Goal: Task Accomplishment & Management: Manage account settings

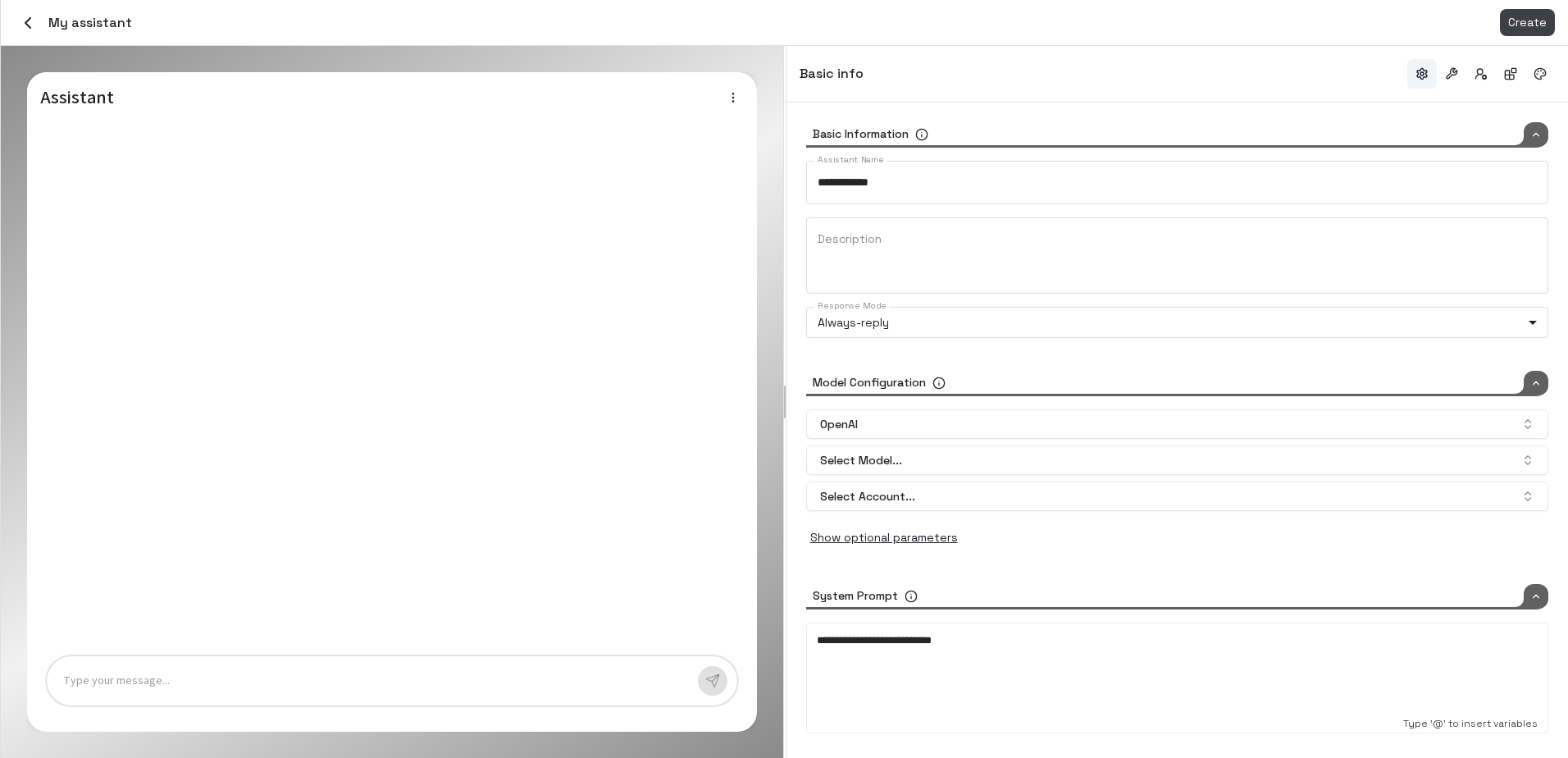
type input "*****"
click at [33, 24] on icon "button" at bounding box center [27, 22] width 20 height 20
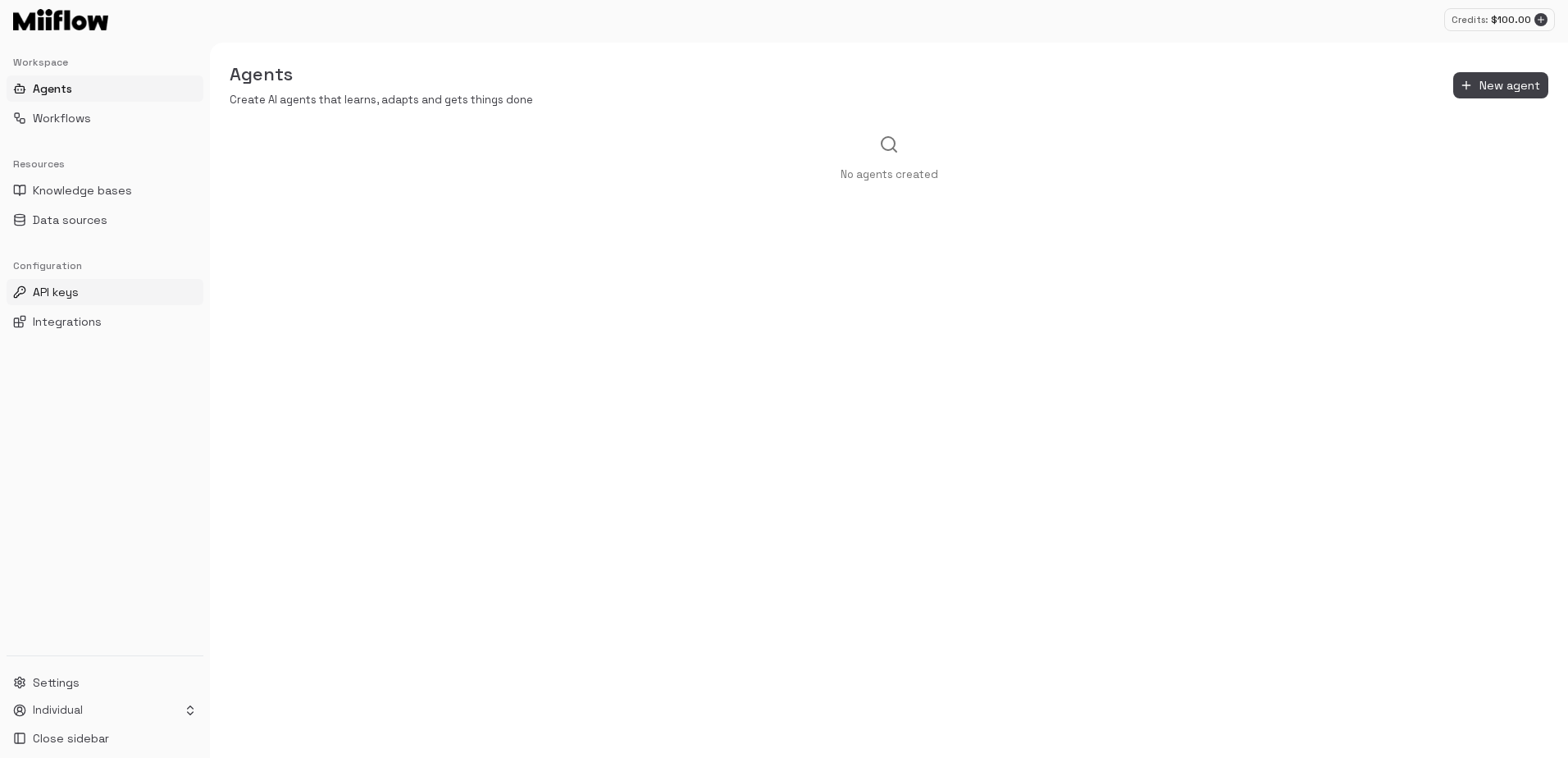
click at [72, 290] on span "API keys" at bounding box center [55, 292] width 46 height 17
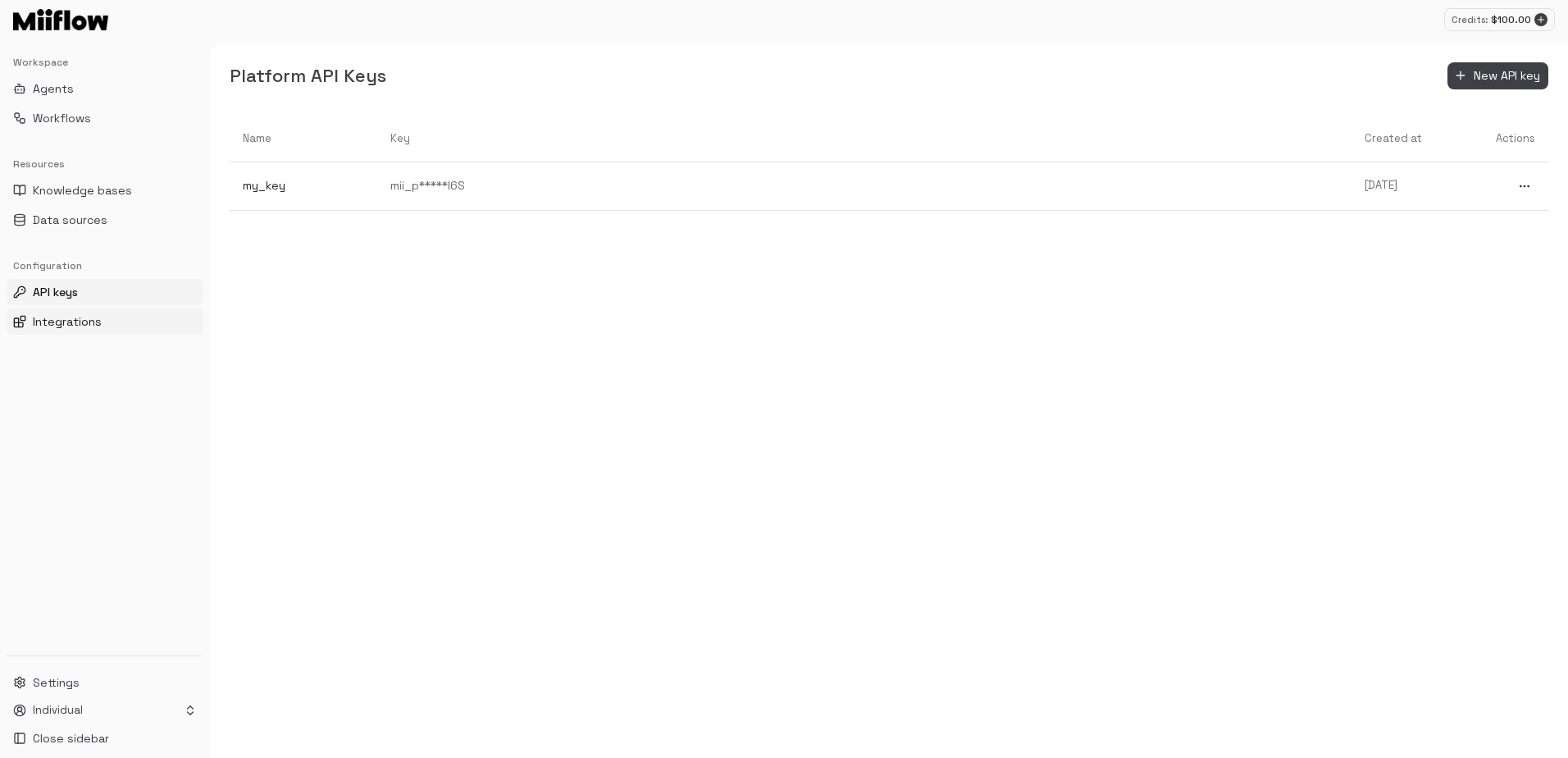
click at [81, 333] on button "Integrations" at bounding box center [105, 322] width 197 height 26
click at [81, 325] on span "Integrations" at bounding box center [67, 322] width 69 height 17
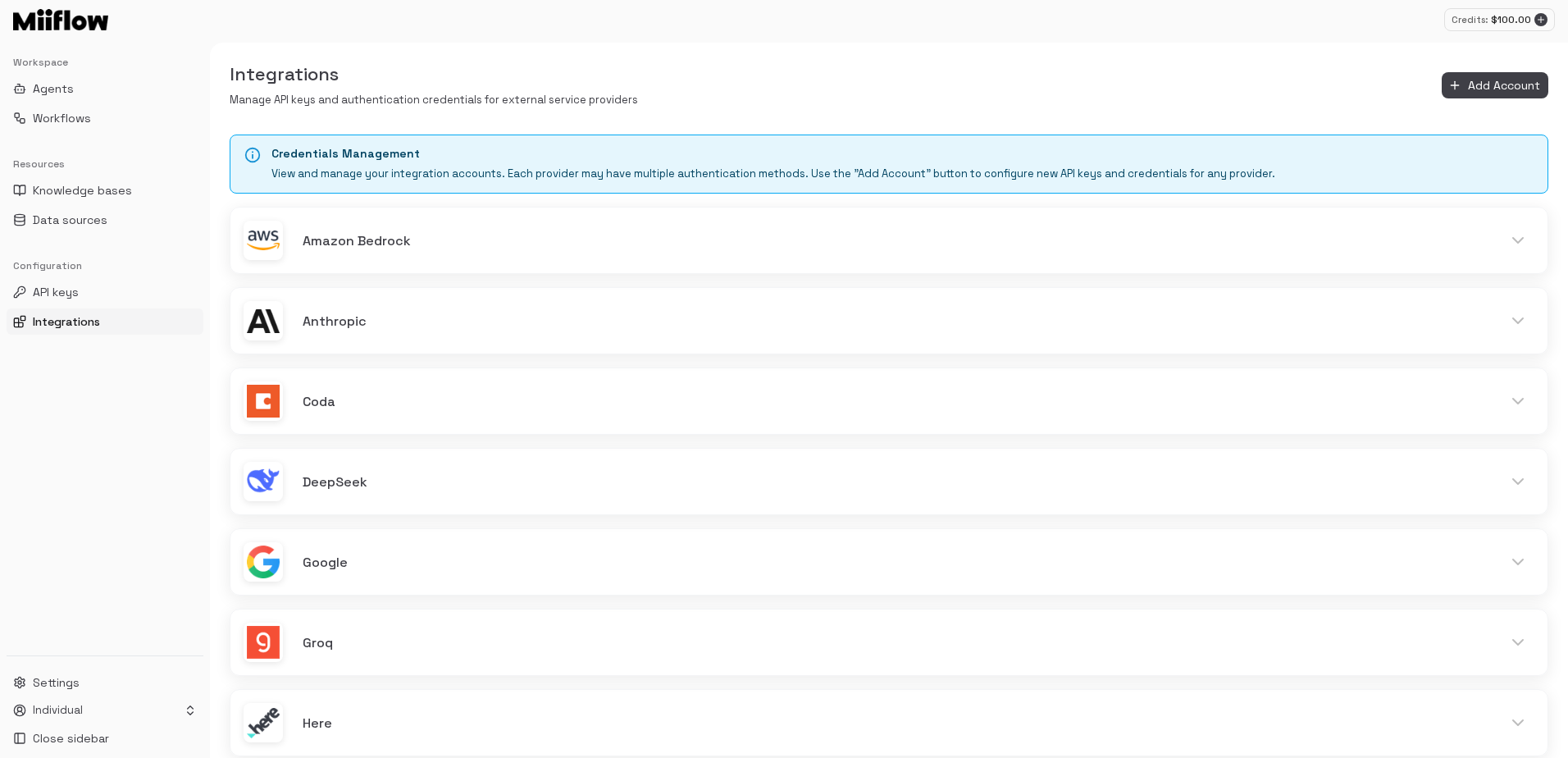
click at [1112, 78] on div "Integrations Manage API keys and authentication credentials for external servic…" at bounding box center [889, 85] width 1358 height 46
click at [728, 50] on div "Integrations Manage API keys and authentication credentials for external servic…" at bounding box center [889, 400] width 1358 height 715
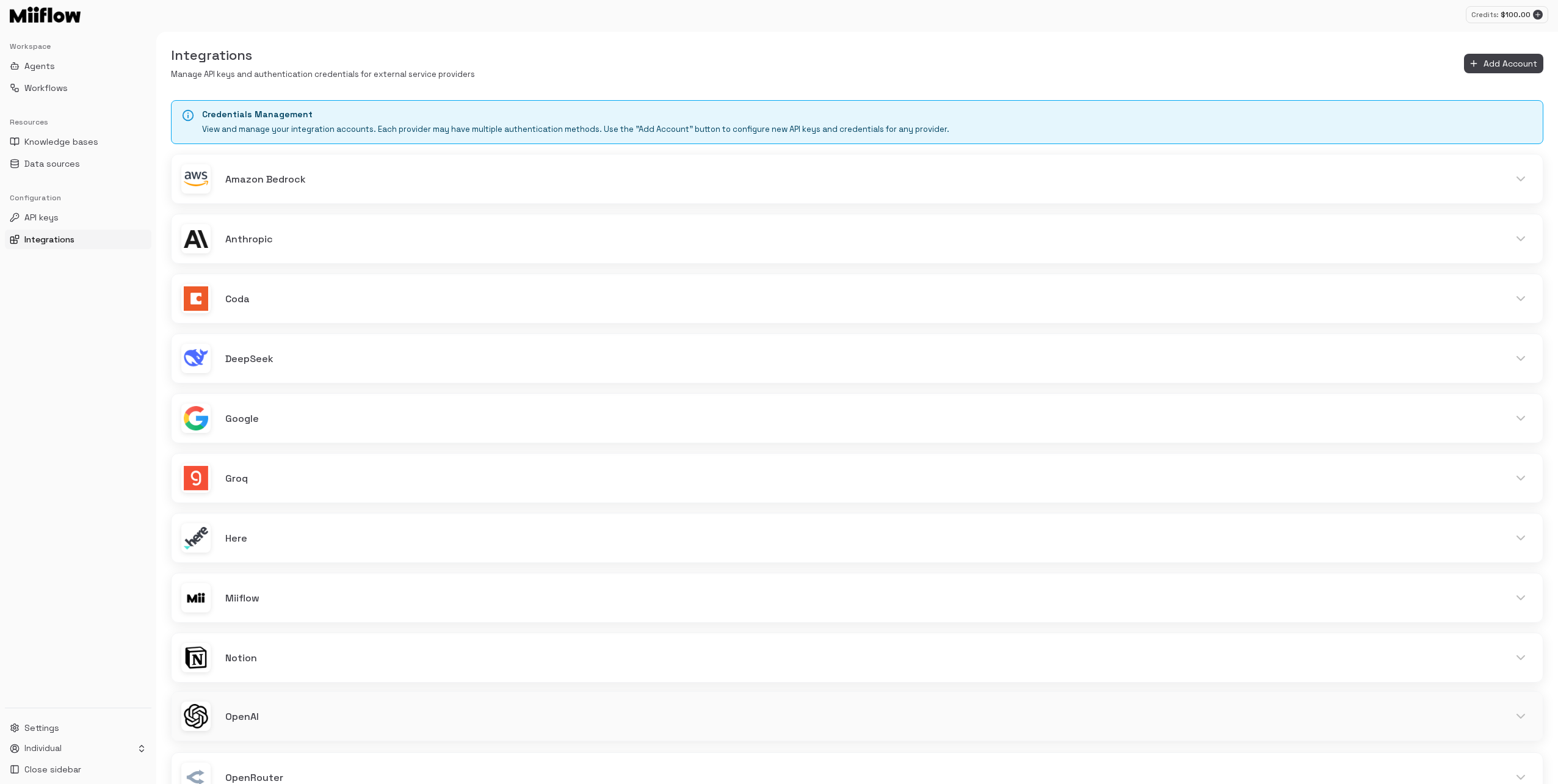
click at [257, 563] on div "OpenAI" at bounding box center [858, 716] width 1372 height 49
click at [378, 236] on h6 "Anthropic" at bounding box center [860, 238] width 1269 height 16
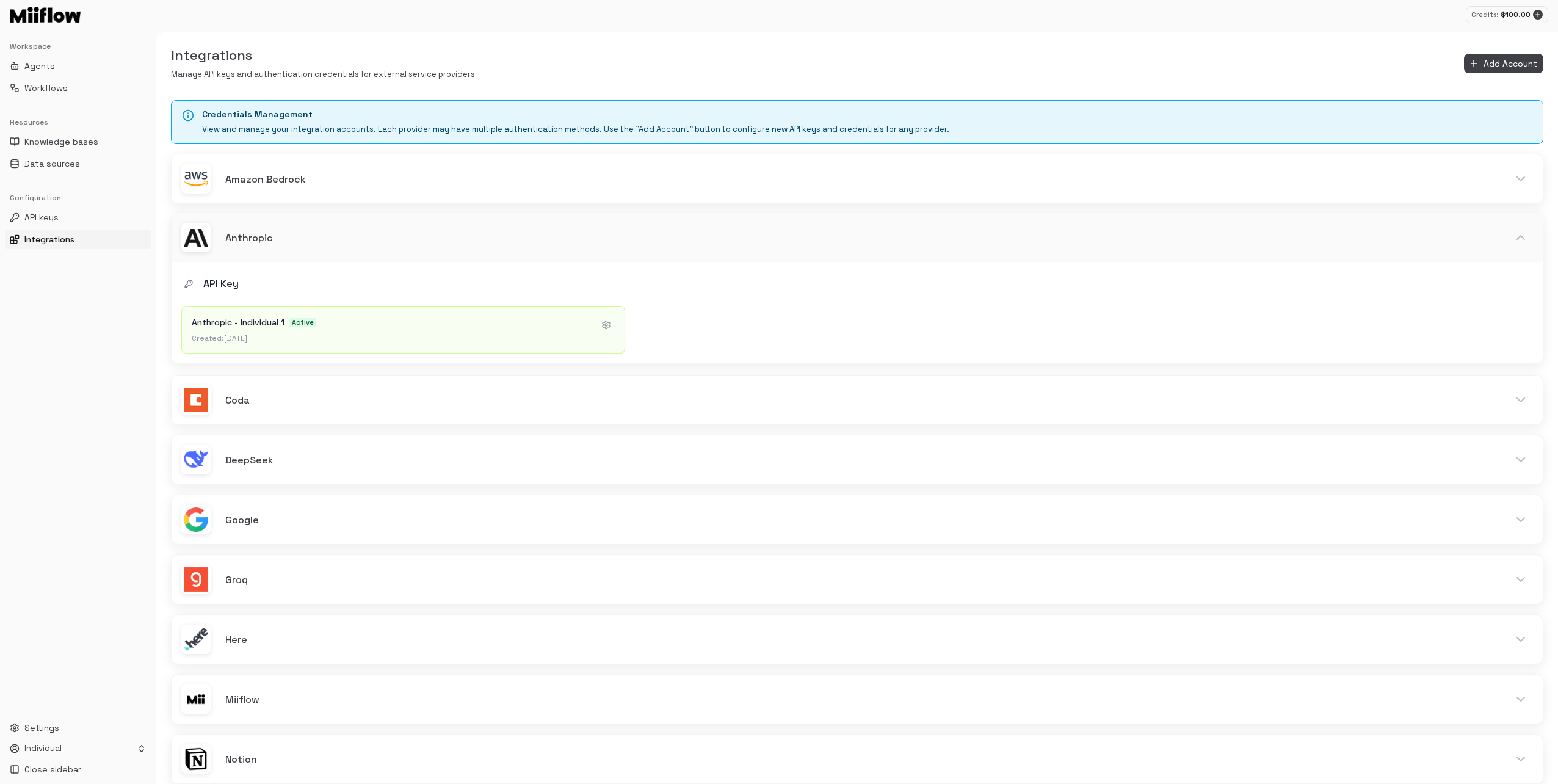
click at [386, 230] on h6 "Anthropic" at bounding box center [860, 238] width 1269 height 16
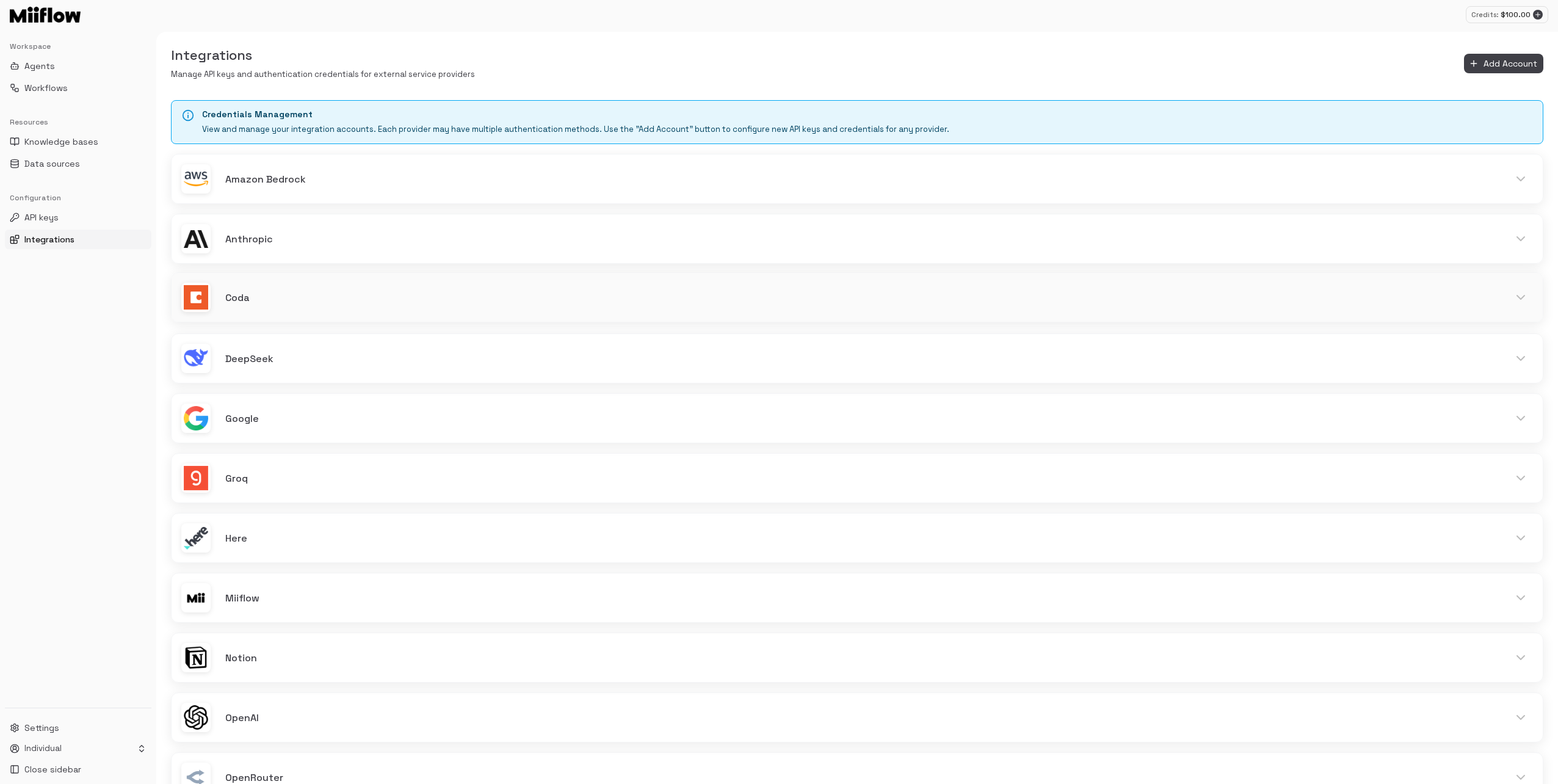
click at [334, 291] on h6 "Coda" at bounding box center [860, 298] width 1269 height 16
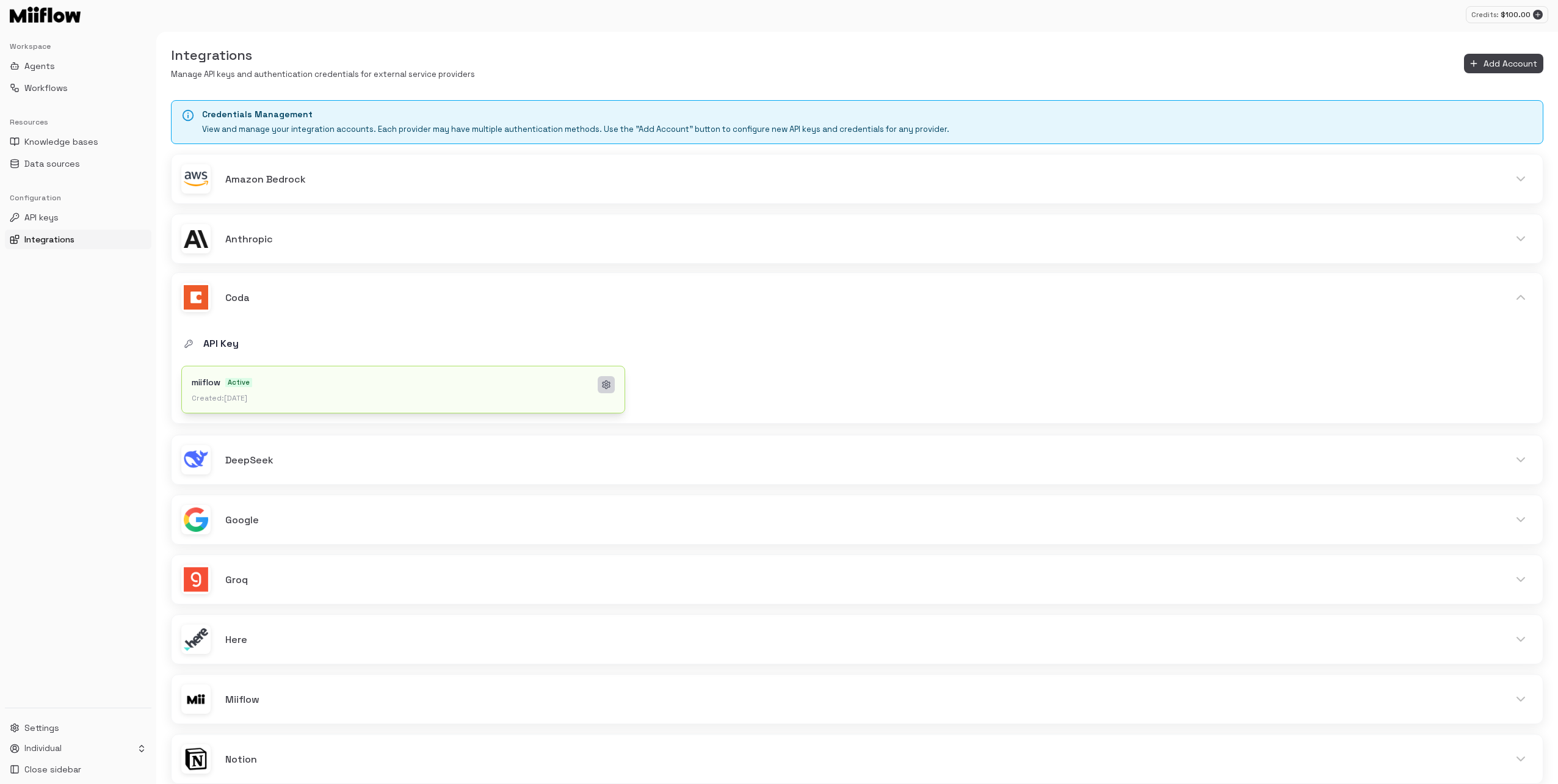
click at [606, 383] on icon at bounding box center [606, 385] width 10 height 10
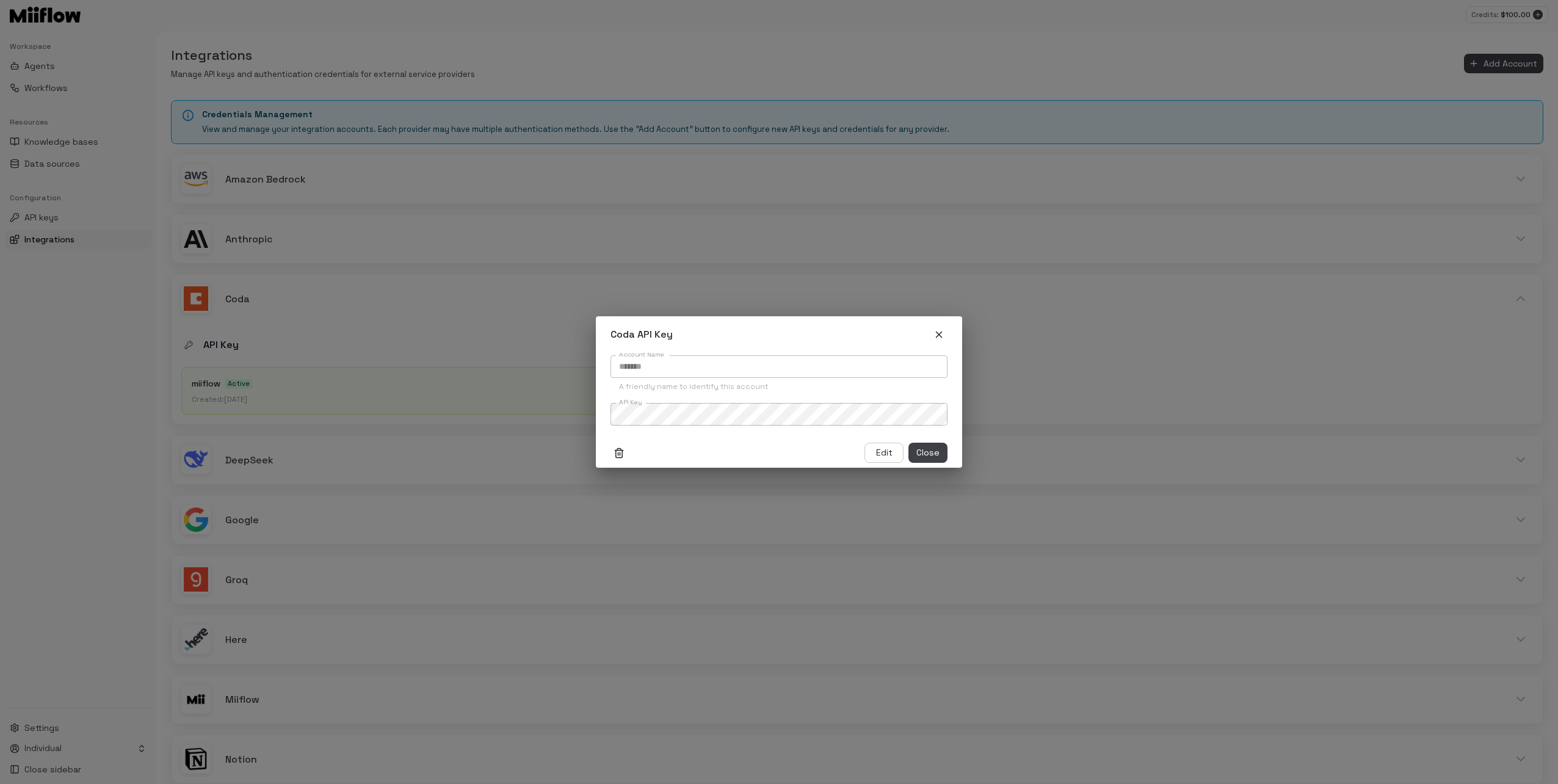
click at [619, 448] on icon "Delete organization level config" at bounding box center [619, 453] width 11 height 11
click at [616, 450] on icon "Delete organization level config" at bounding box center [619, 453] width 7 height 8
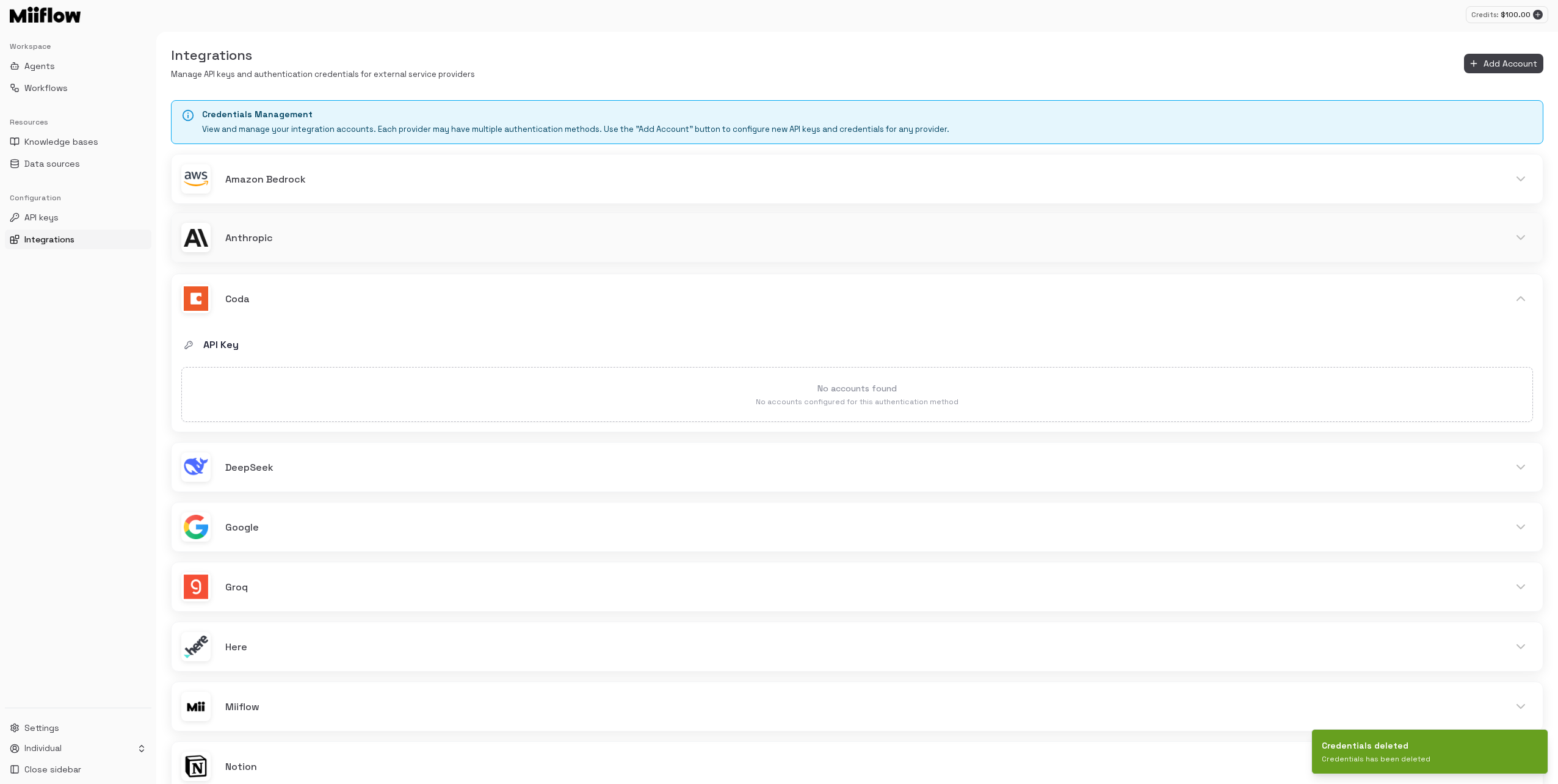
drag, startPoint x: 267, startPoint y: 236, endPoint x: 307, endPoint y: 246, distance: 41.2
click at [267, 236] on h6 "Anthropic" at bounding box center [860, 238] width 1269 height 16
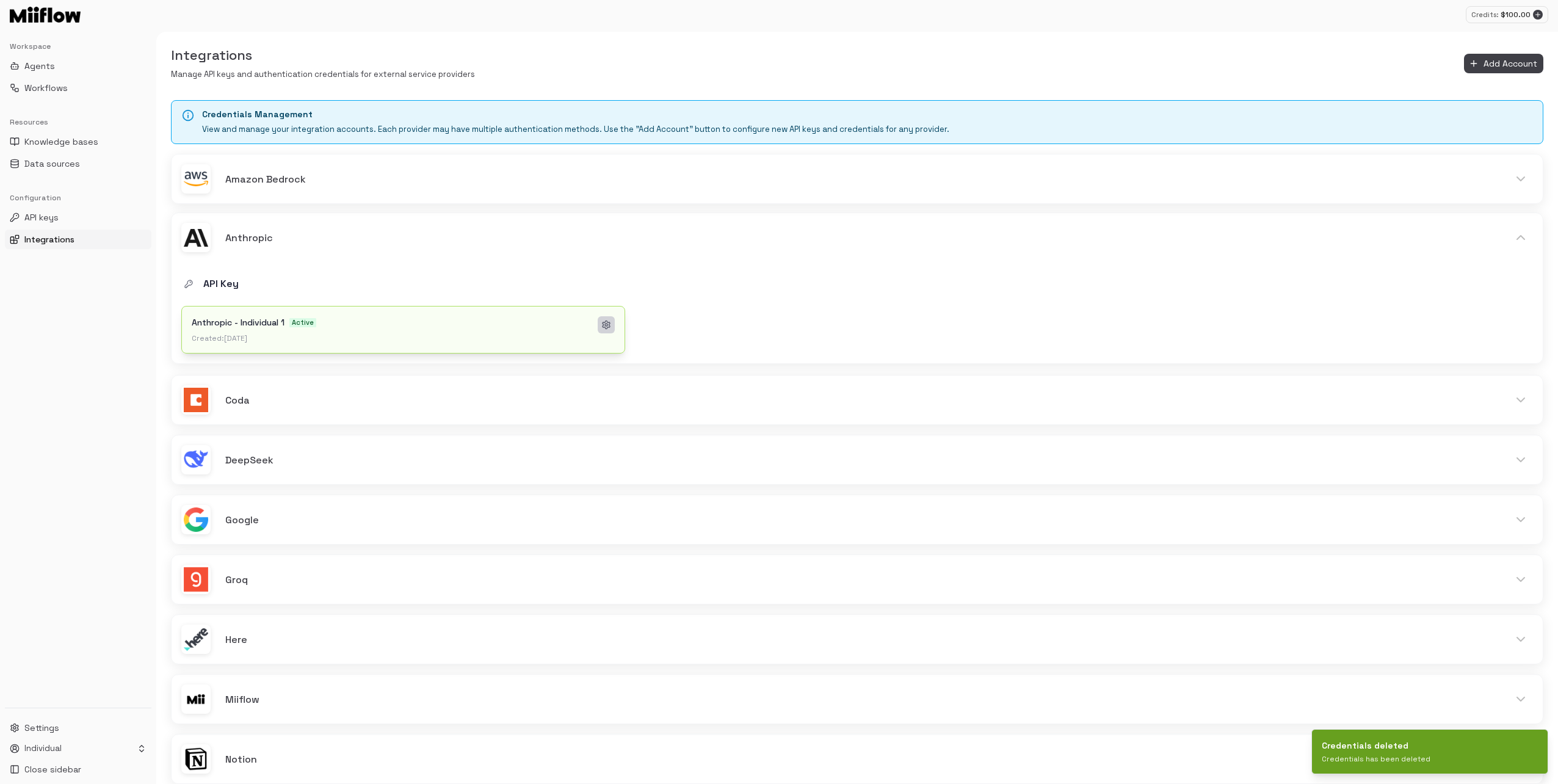
click at [607, 325] on circle at bounding box center [606, 325] width 3 height 3
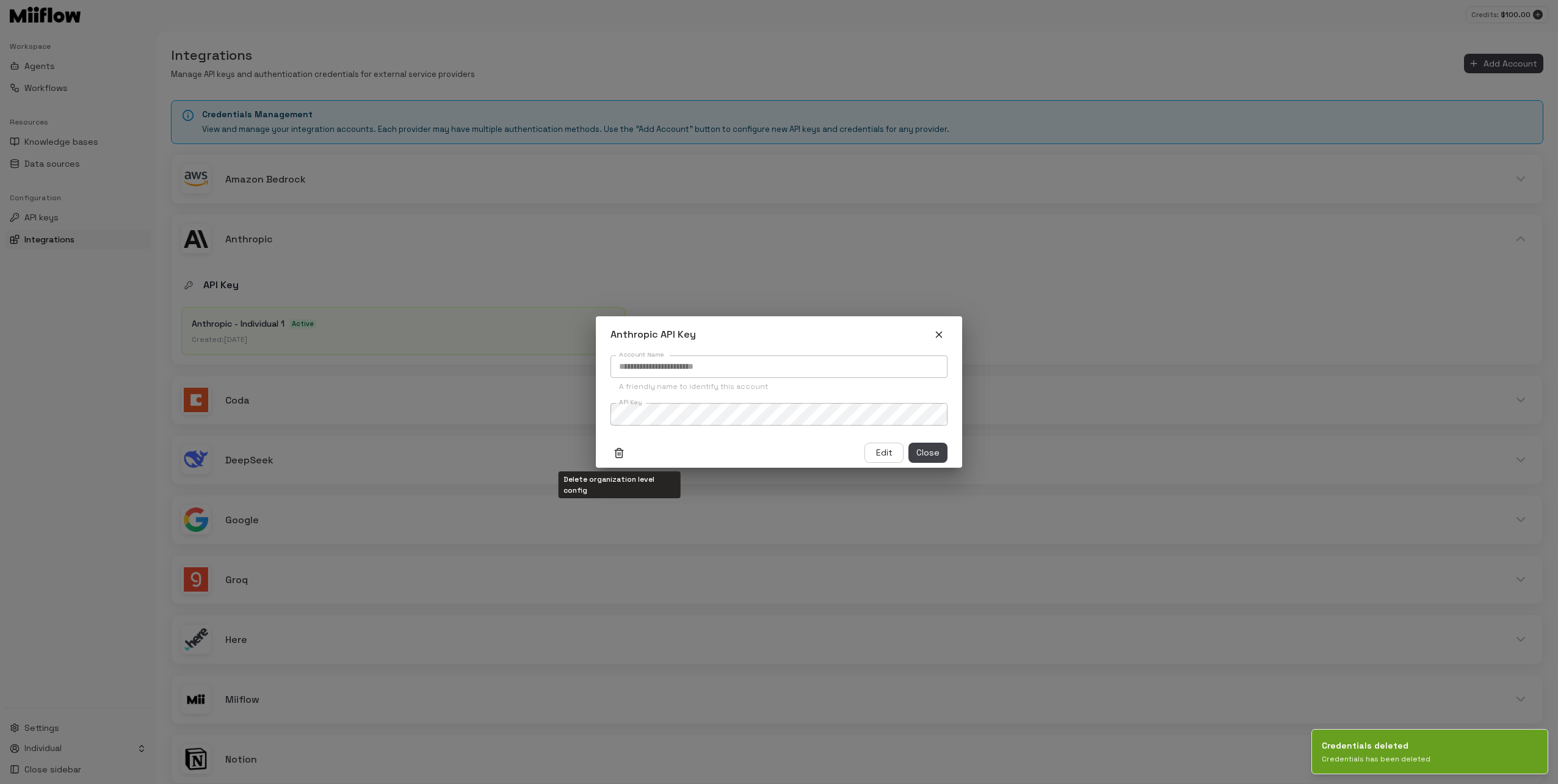
click at [622, 448] on icon "Delete organization level config" at bounding box center [619, 453] width 11 height 11
click at [619, 454] on icon "Delete organization level config" at bounding box center [619, 453] width 11 height 11
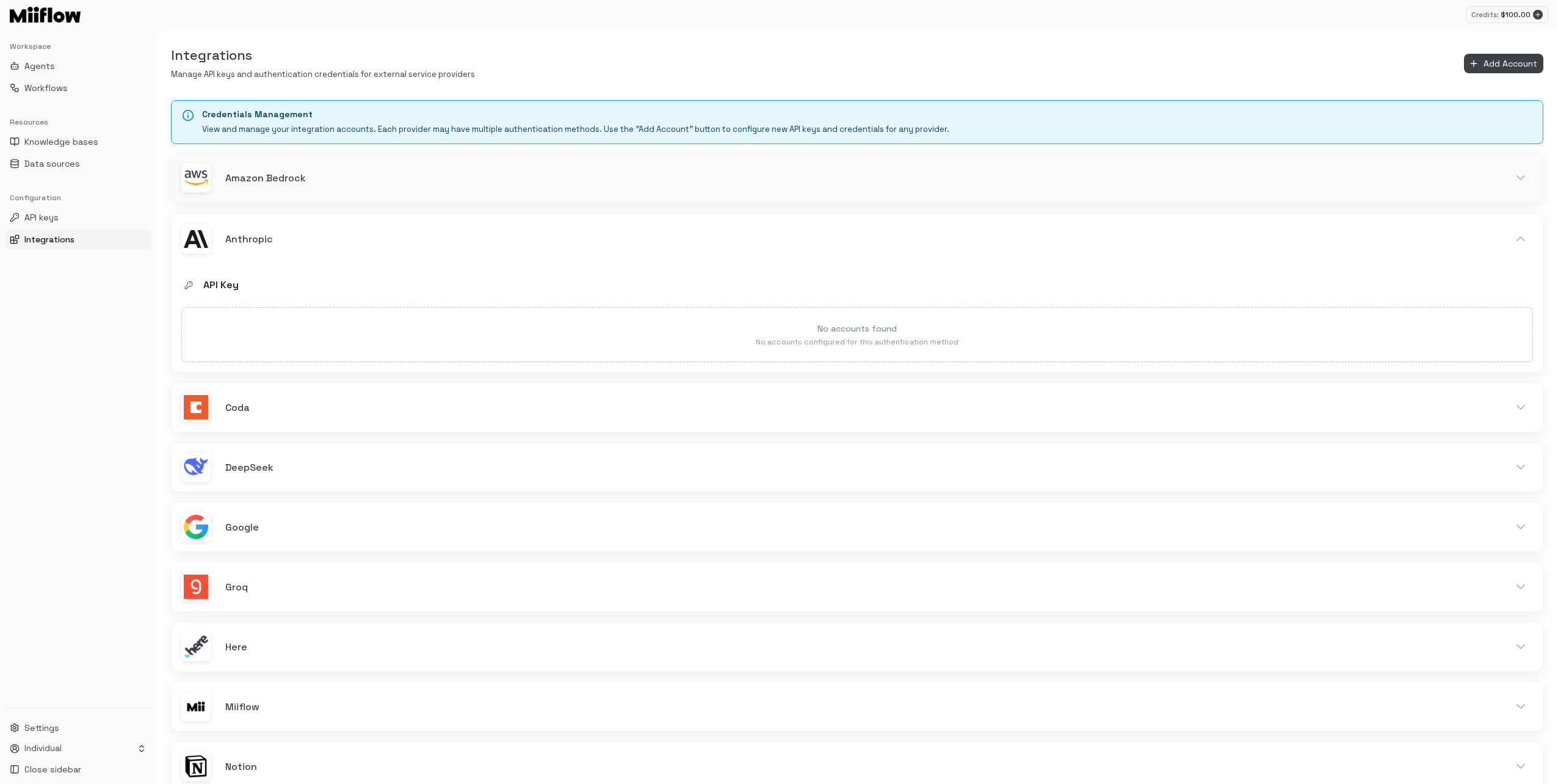
click at [372, 174] on h6 "Amazon Bedrock" at bounding box center [860, 178] width 1269 height 16
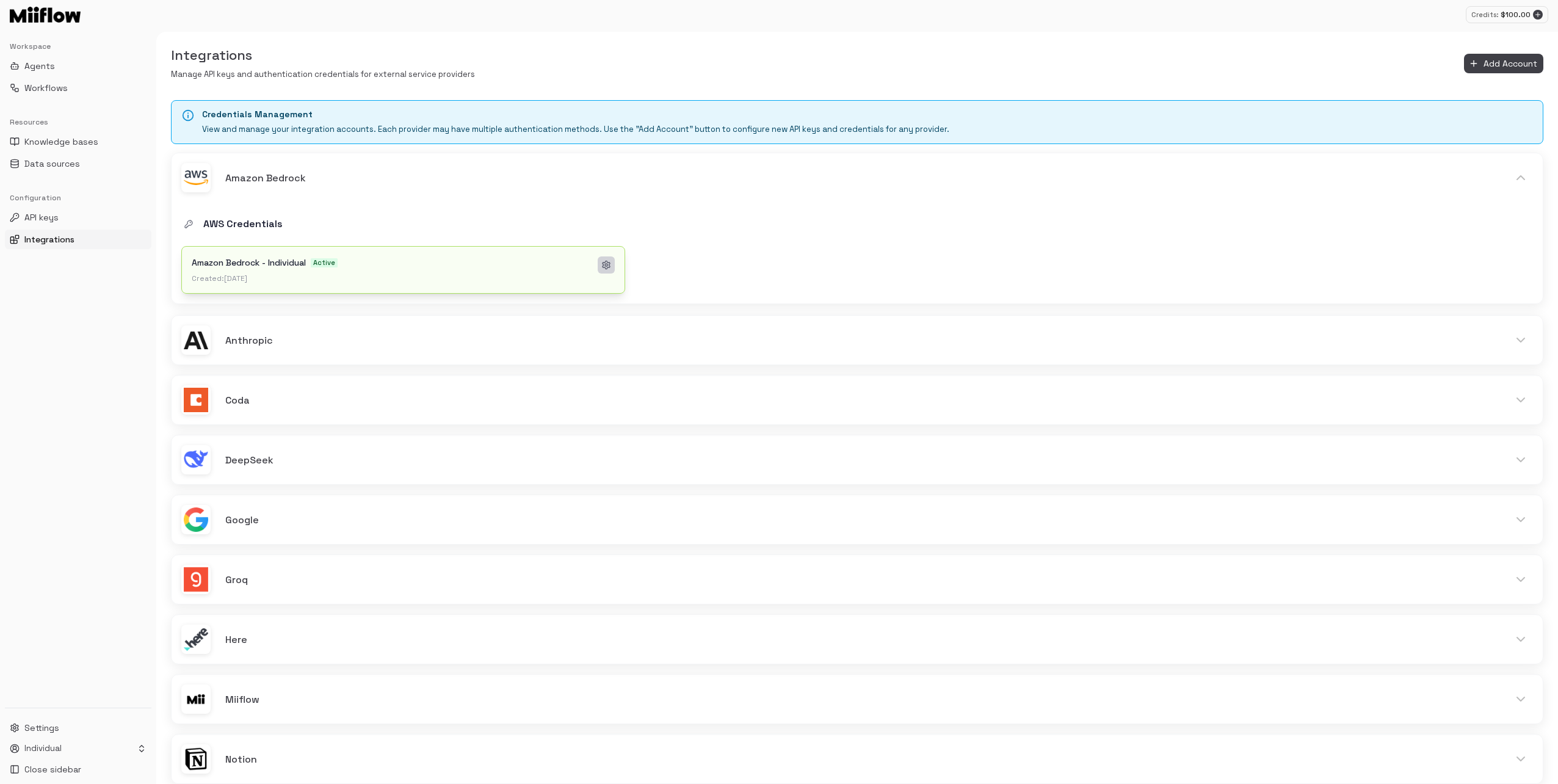
click at [610, 260] on icon at bounding box center [606, 265] width 10 height 10
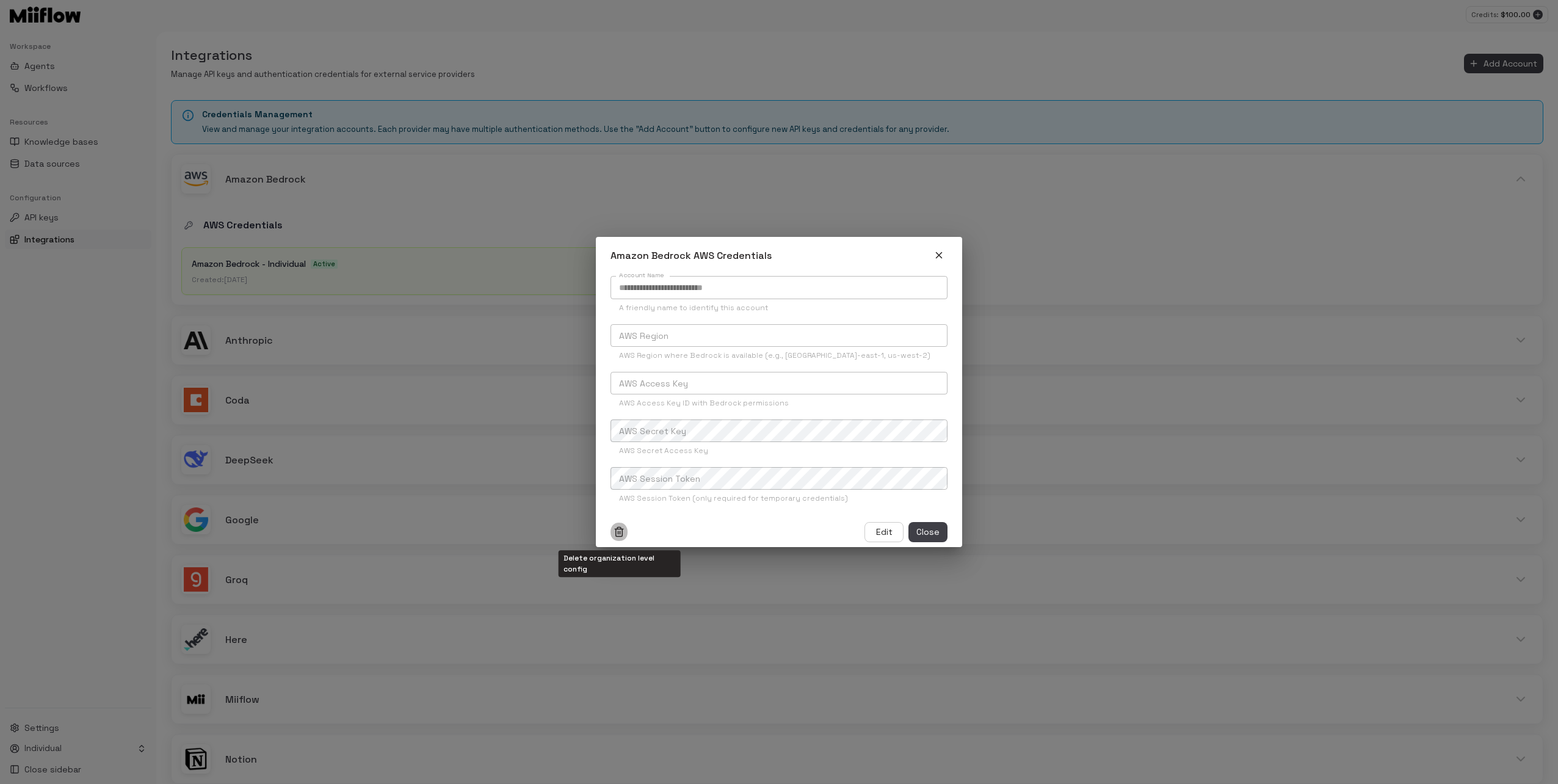
click at [621, 531] on icon "Delete organization level config" at bounding box center [619, 531] width 11 height 11
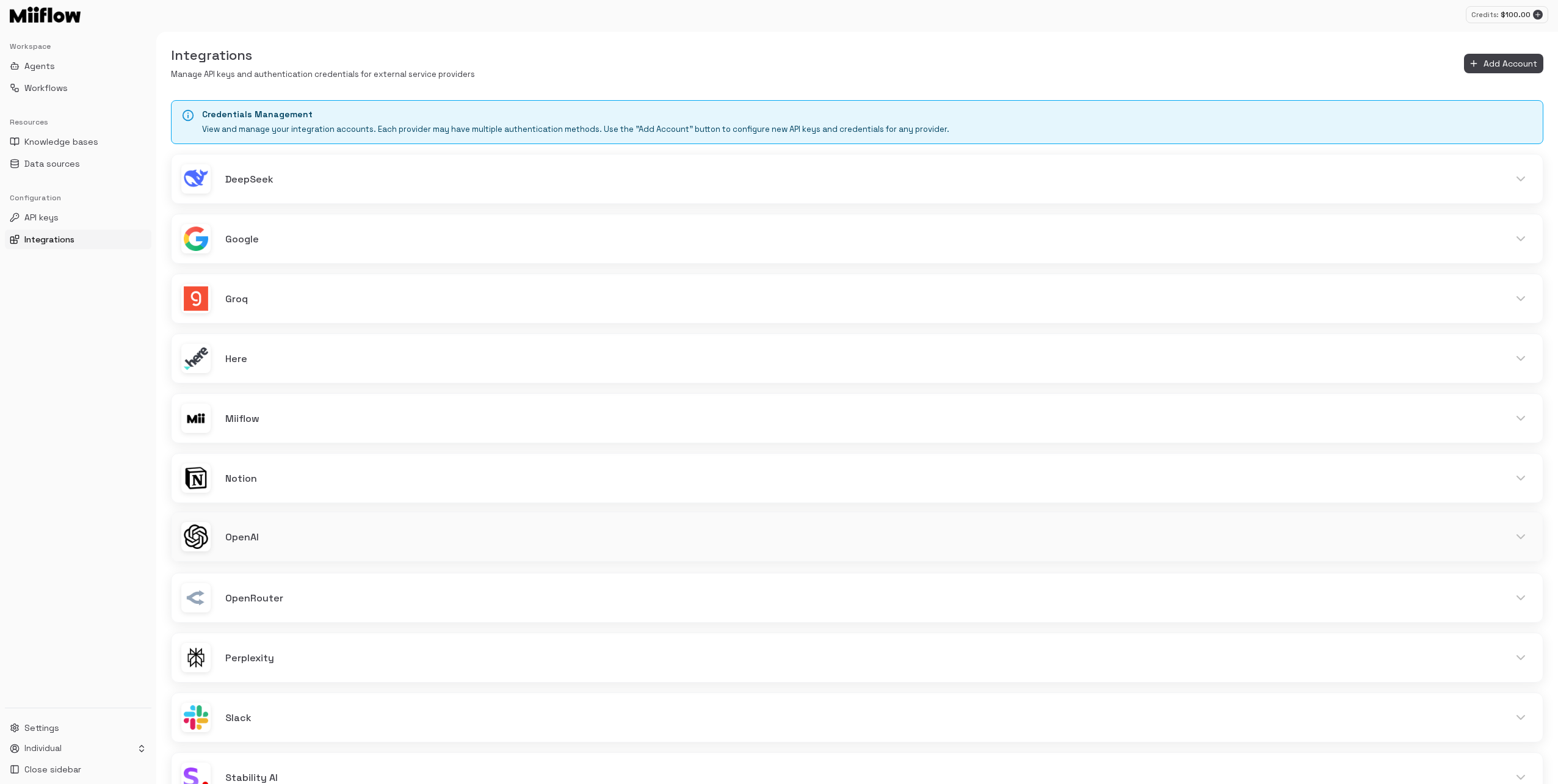
click at [374, 529] on h6 "OpenAI" at bounding box center [860, 537] width 1269 height 16
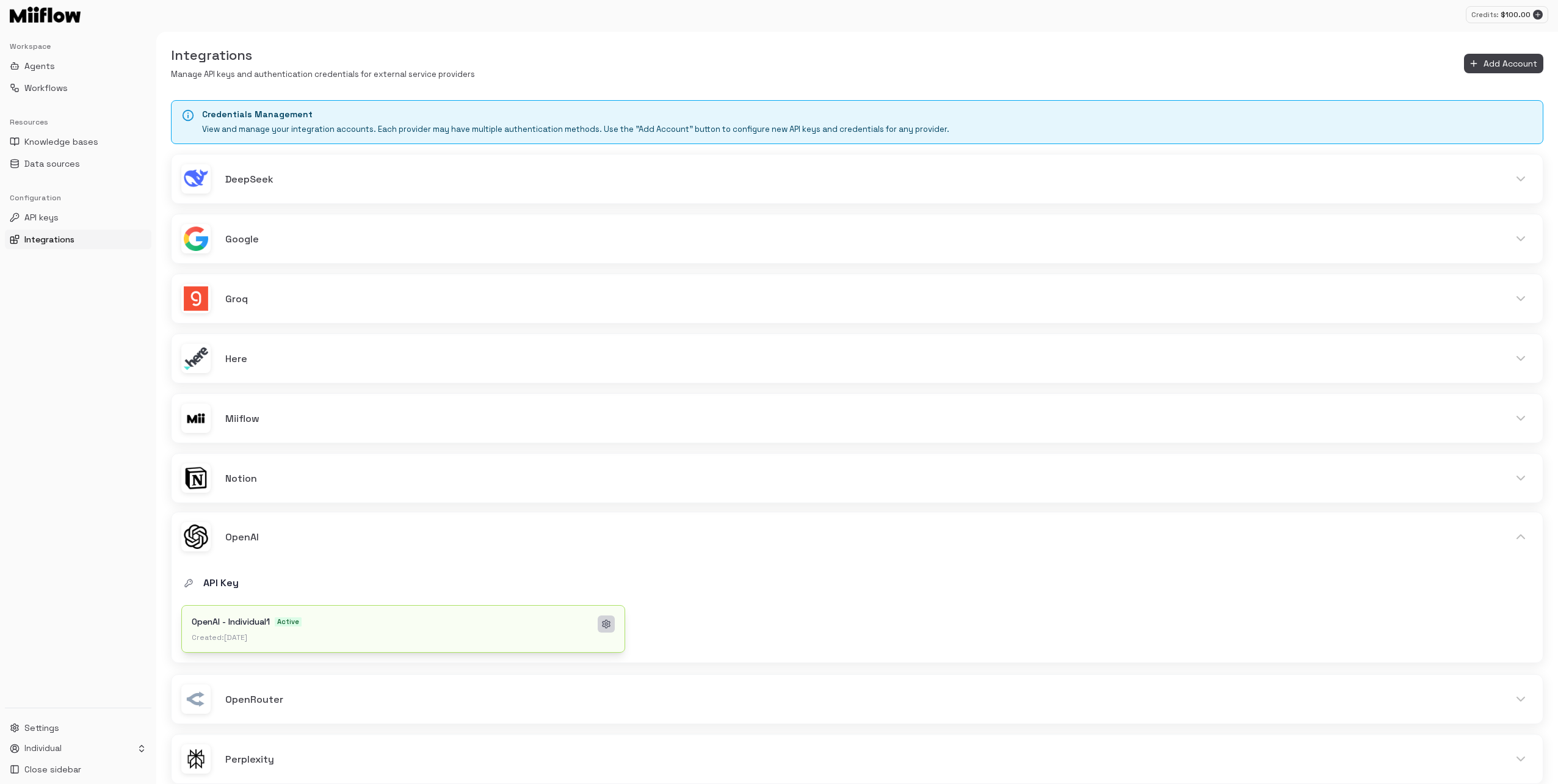
click at [606, 623] on circle at bounding box center [606, 624] width 3 height 3
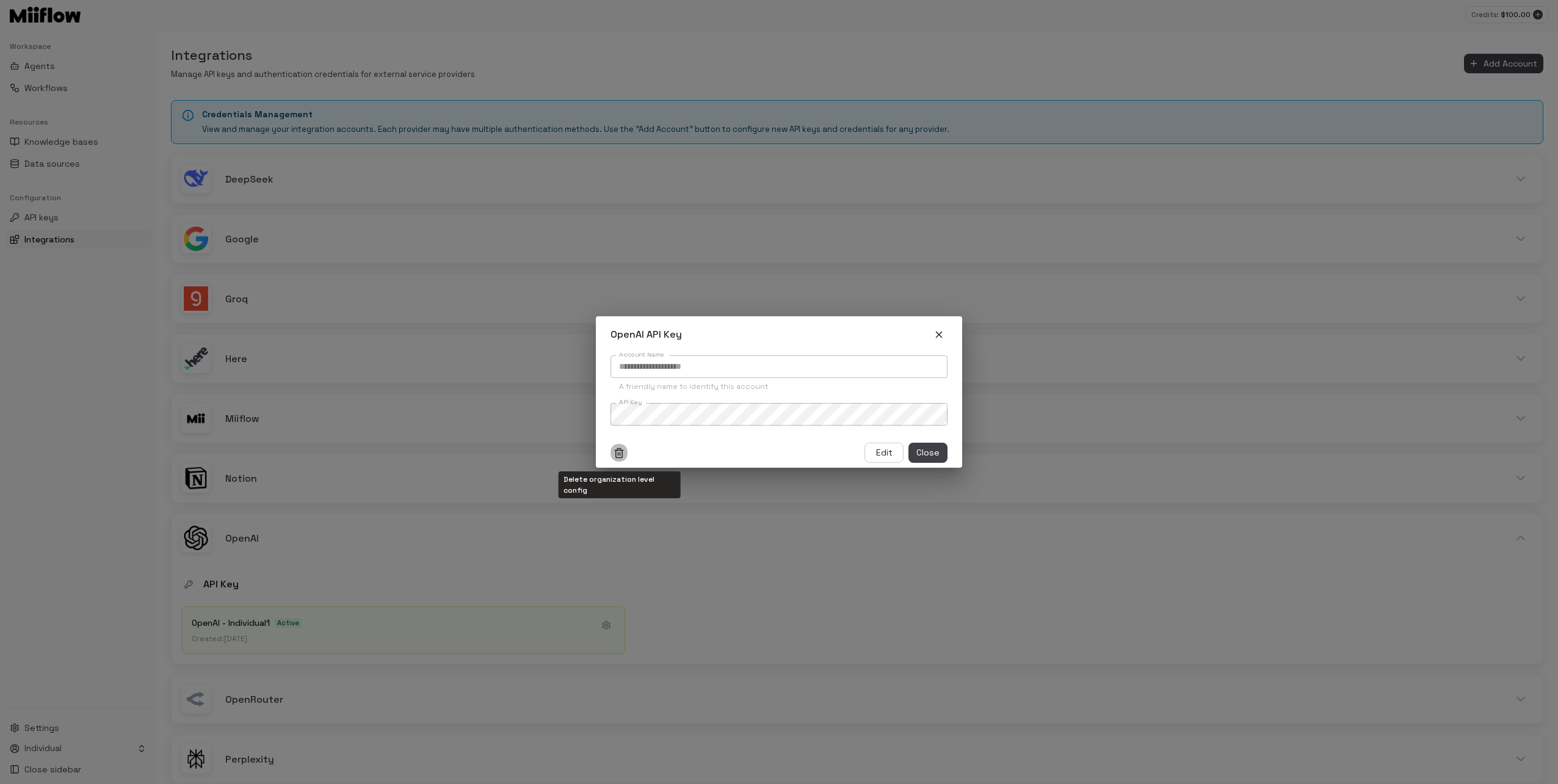
click at [616, 448] on icon "Delete organization level config" at bounding box center [619, 453] width 11 height 11
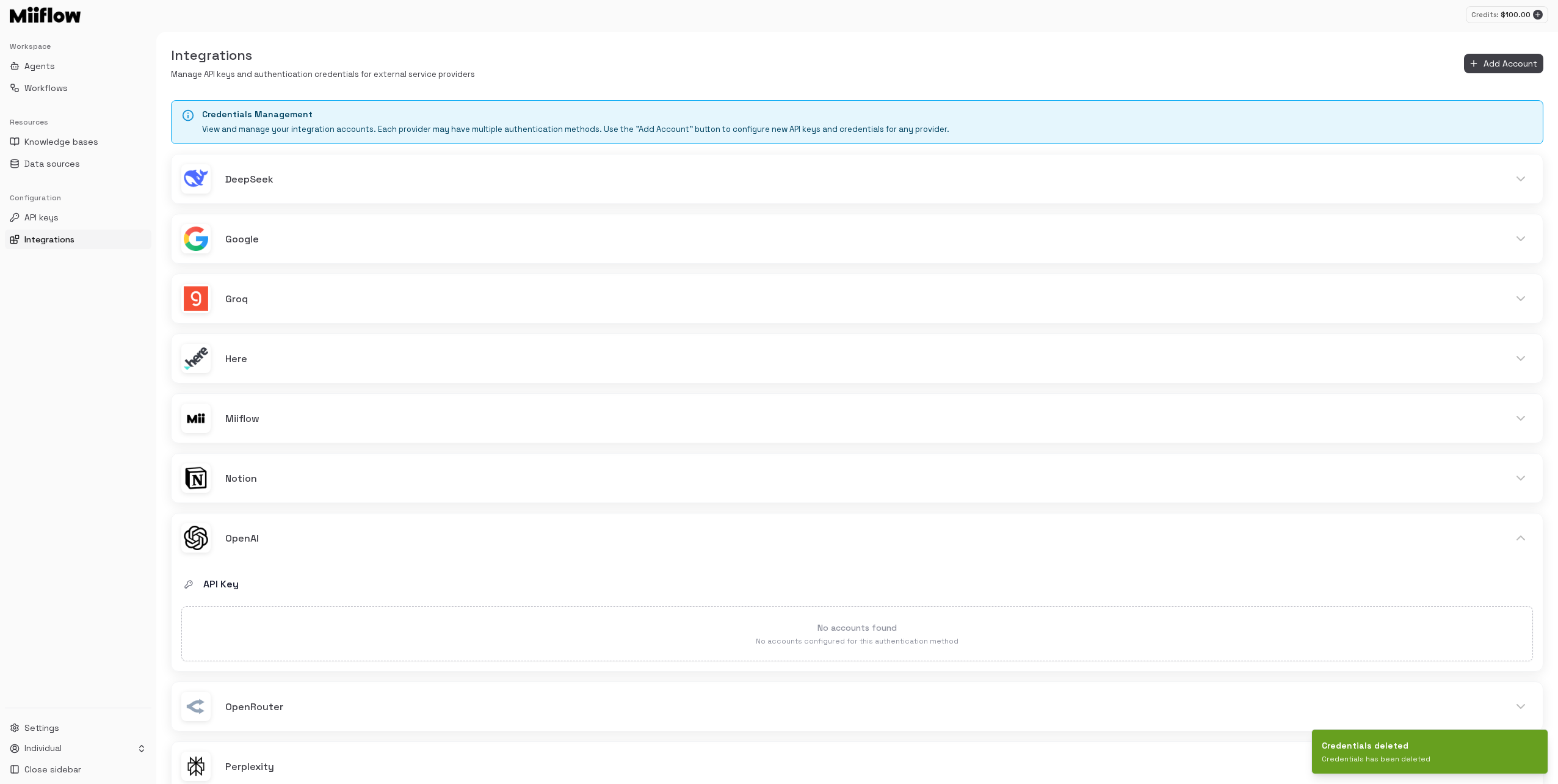
click at [617, 450] on div "DeepSeek API Key DeepSeek - Individual 1 Active Created: 2025/6/28 Google API K…" at bounding box center [857, 592] width 1373 height 877
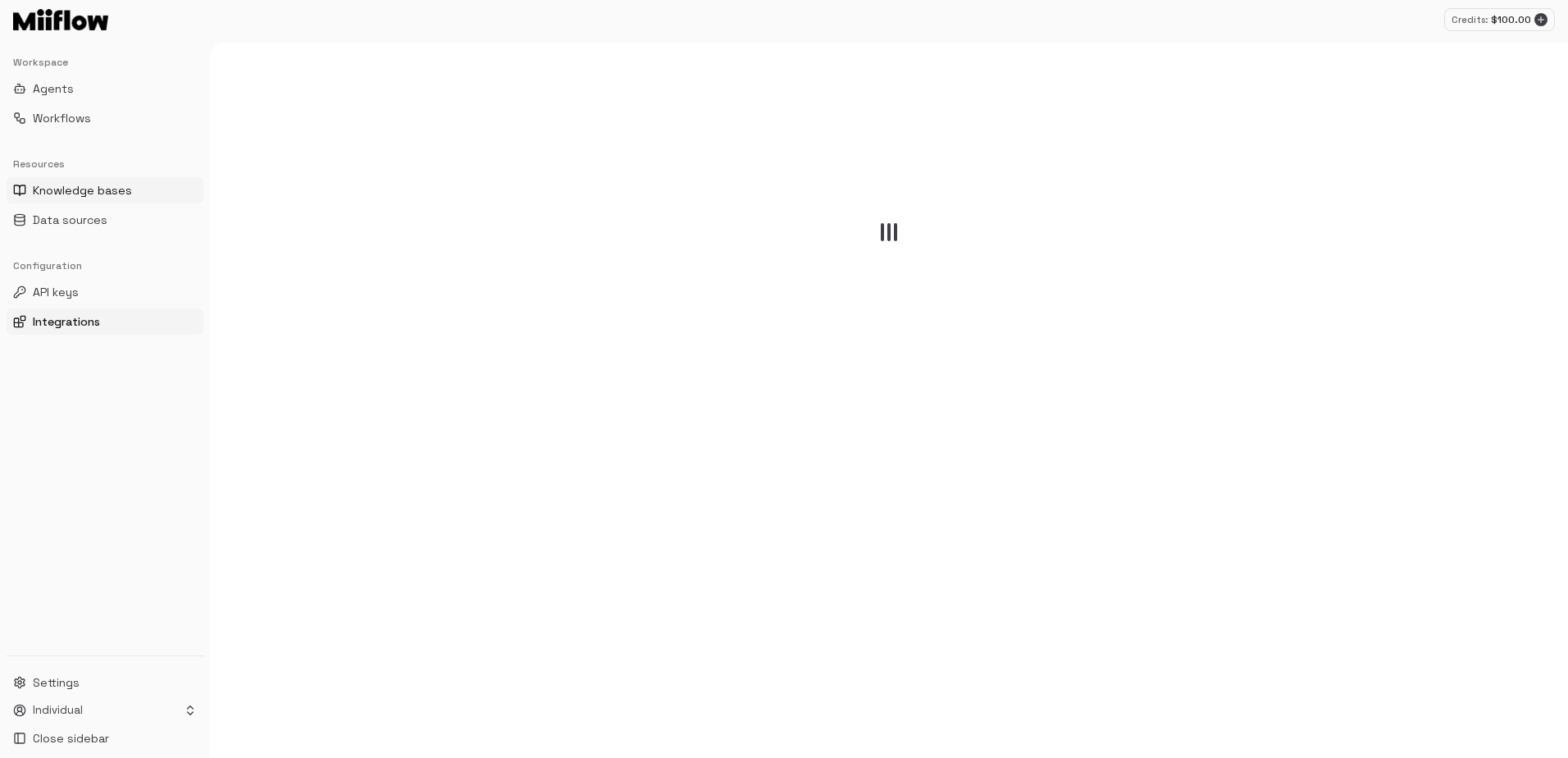
click at [121, 190] on span "Knowledge bases" at bounding box center [82, 191] width 99 height 17
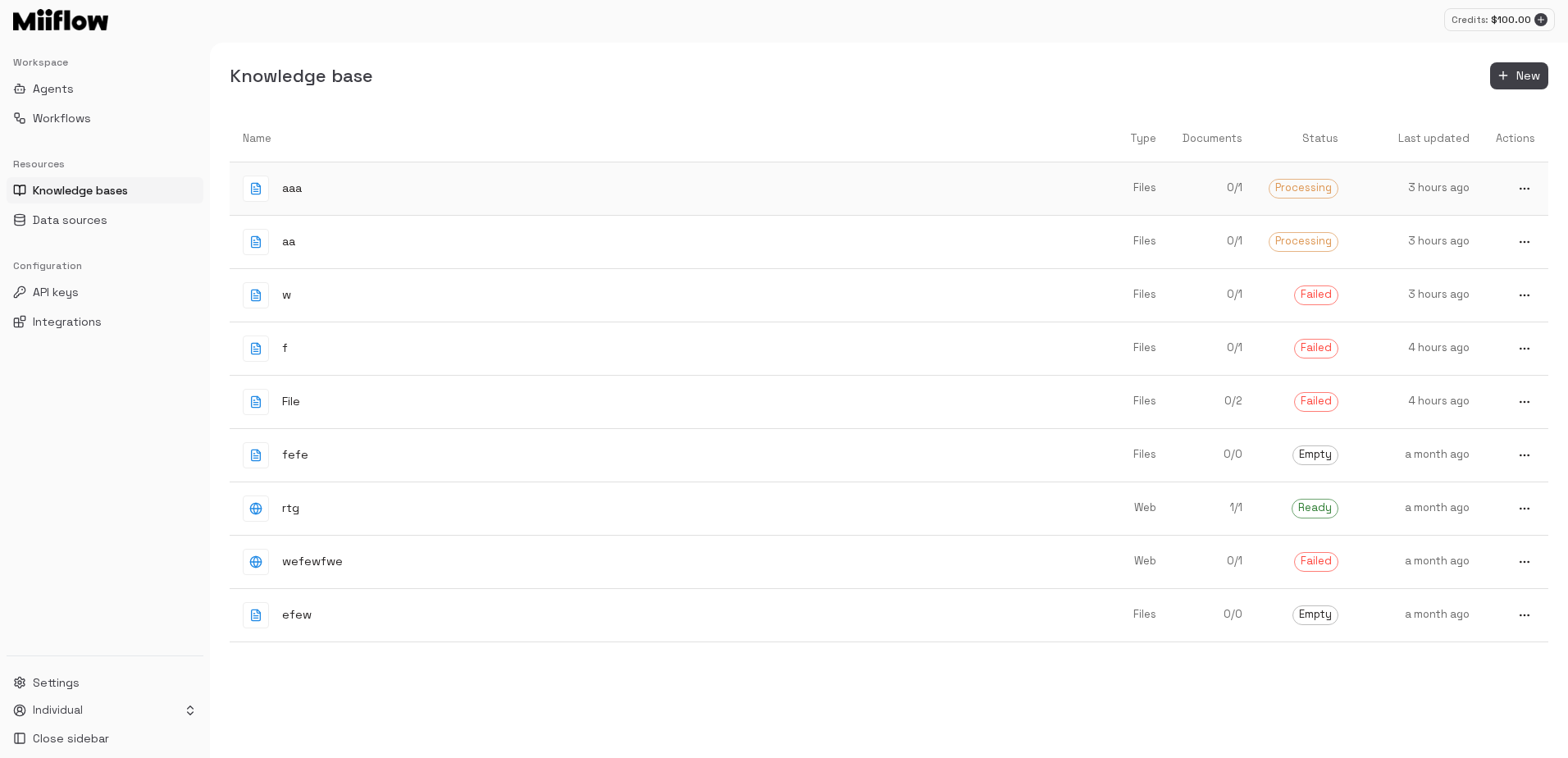
click at [1525, 183] on icon "more" at bounding box center [1524, 189] width 13 height 13
click at [1504, 242] on span "Delete" at bounding box center [1518, 246] width 43 height 16
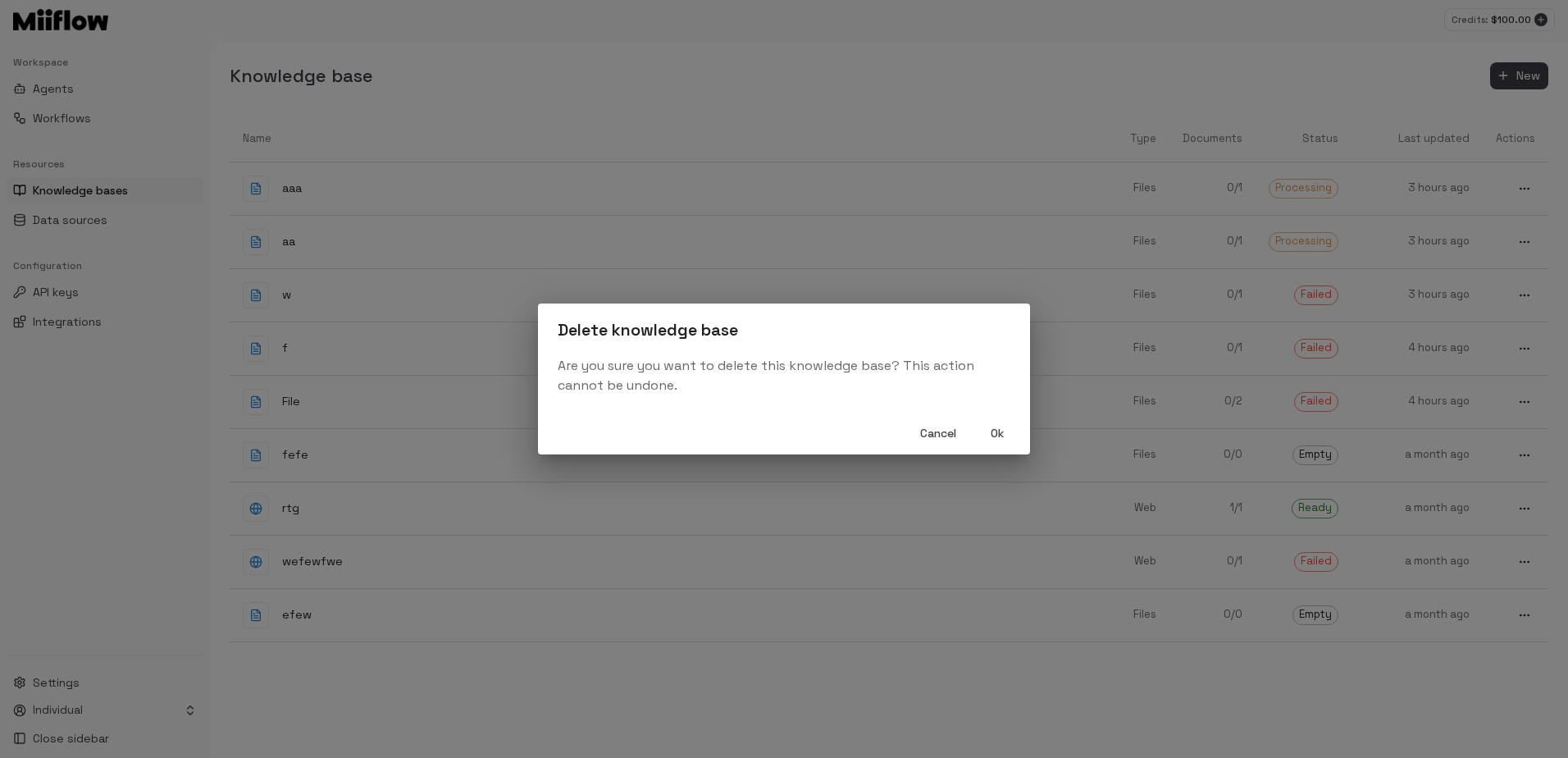
click at [982, 439] on button "Ok" at bounding box center [997, 433] width 52 height 31
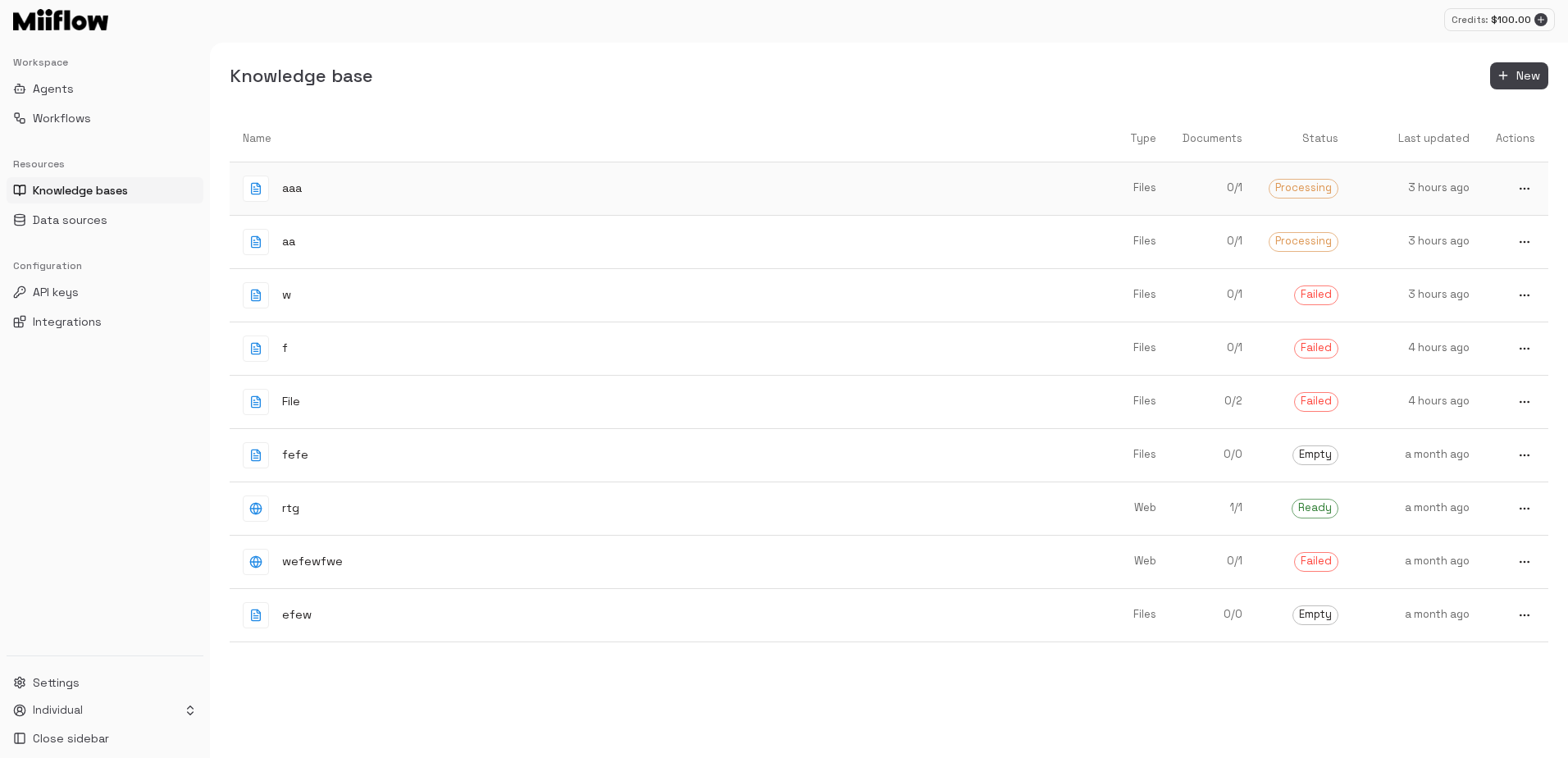
click at [1532, 185] on button "more" at bounding box center [1524, 188] width 21 height 21
click at [1501, 250] on span "Delete" at bounding box center [1518, 246] width 43 height 16
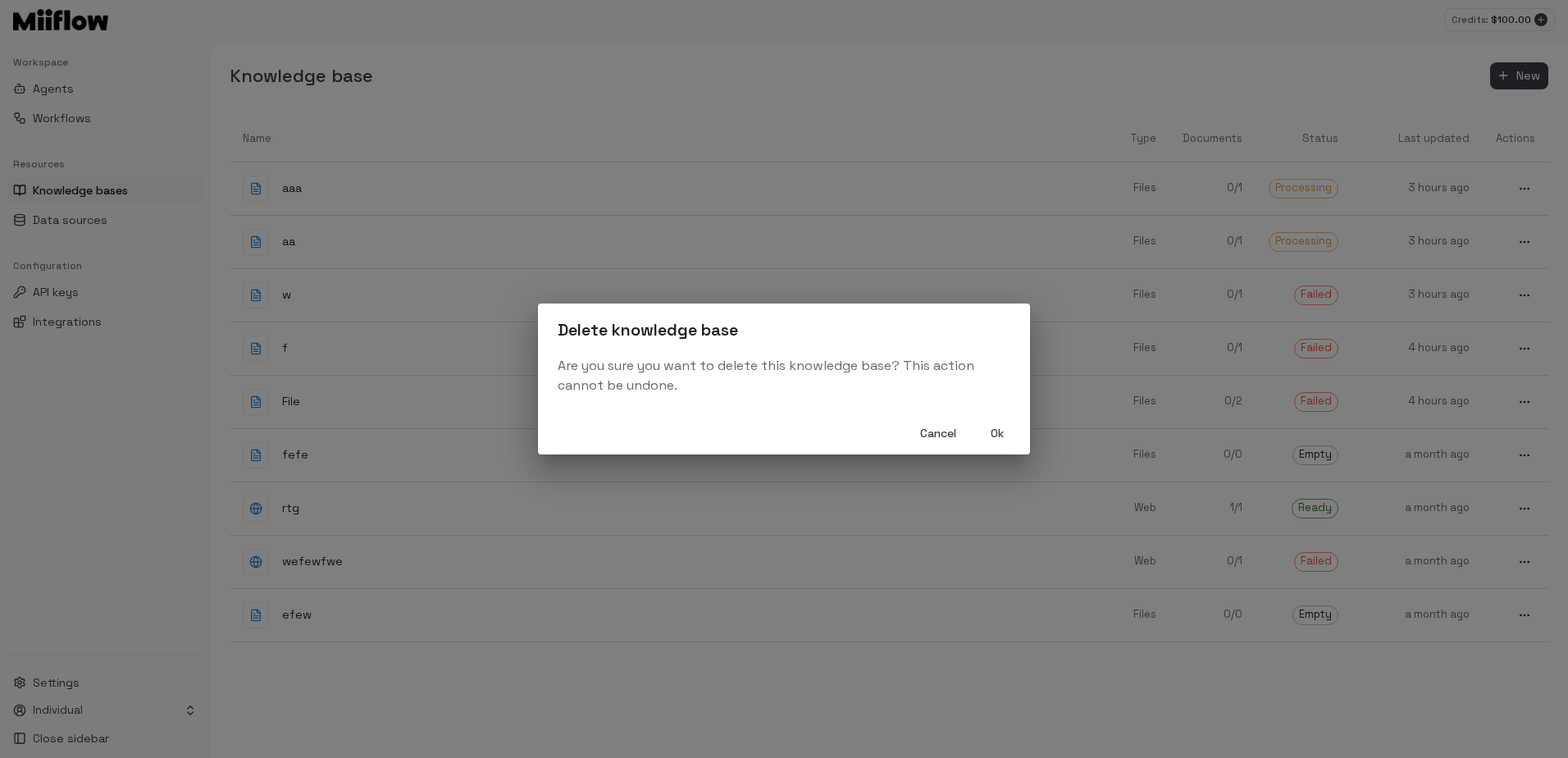
click at [995, 439] on button "Ok" at bounding box center [997, 433] width 52 height 31
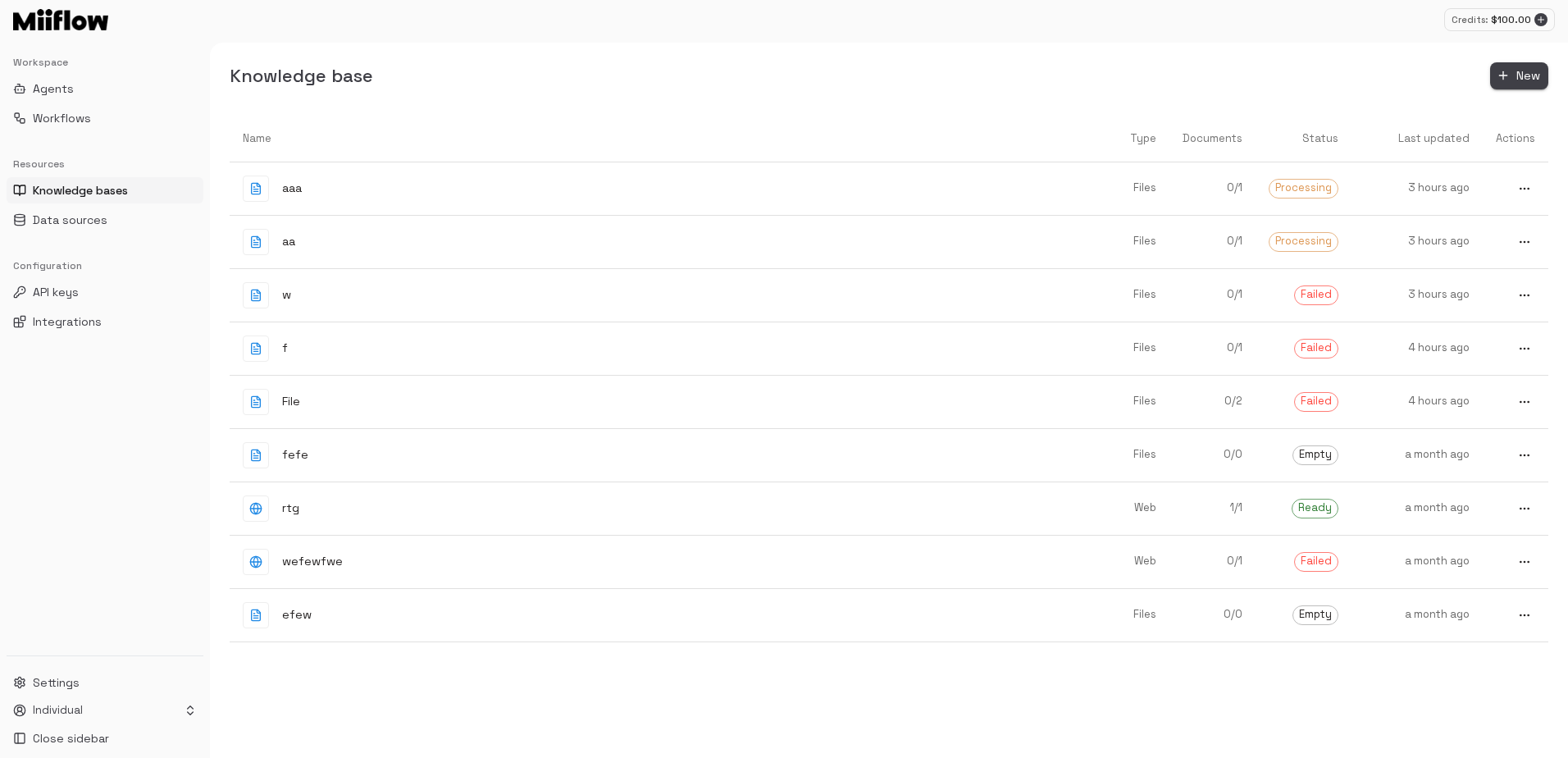
click at [1524, 78] on span "New" at bounding box center [1528, 76] width 24 height 20
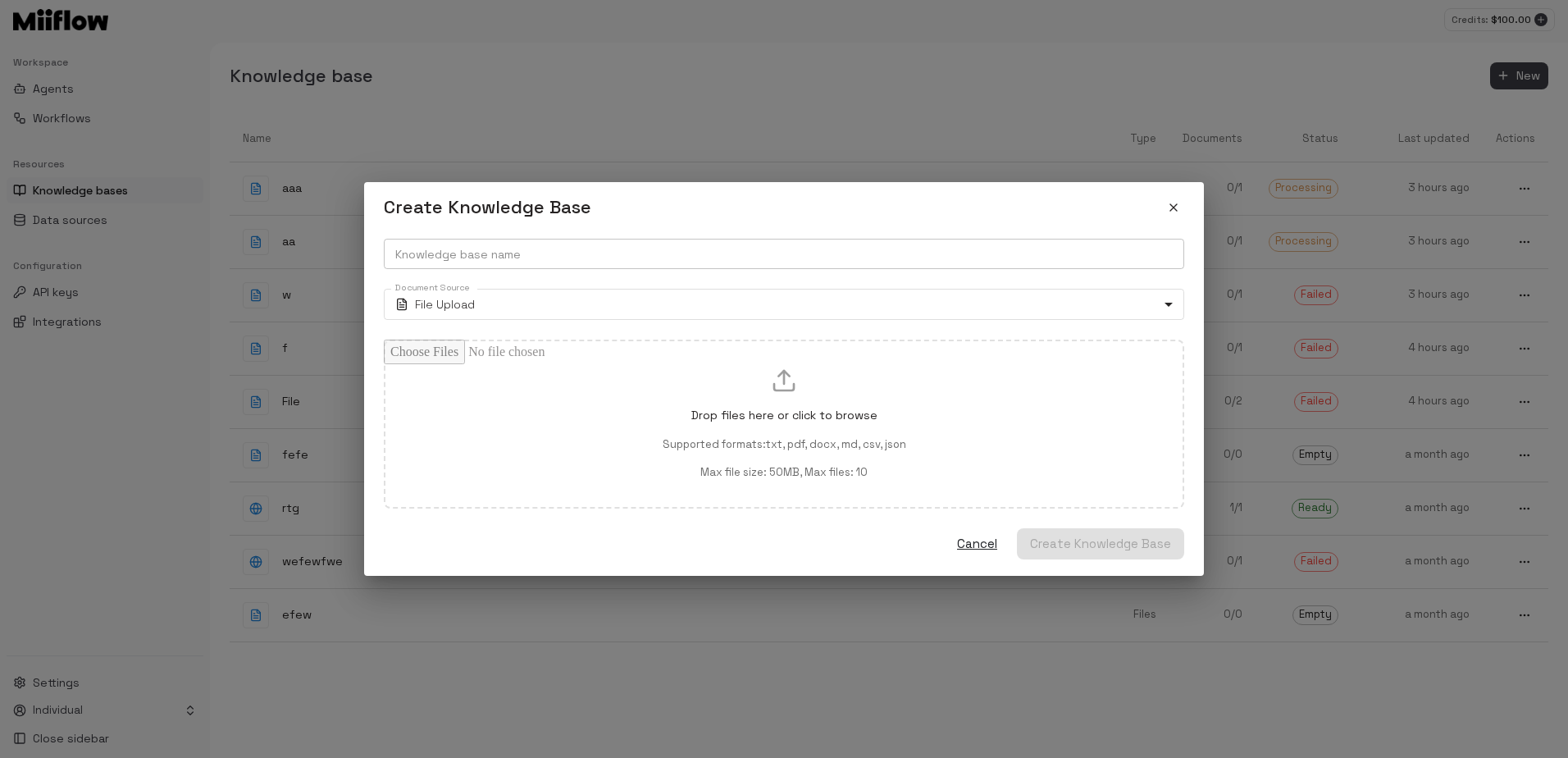
click at [613, 264] on input "Knowledge base name" at bounding box center [784, 254] width 800 height 31
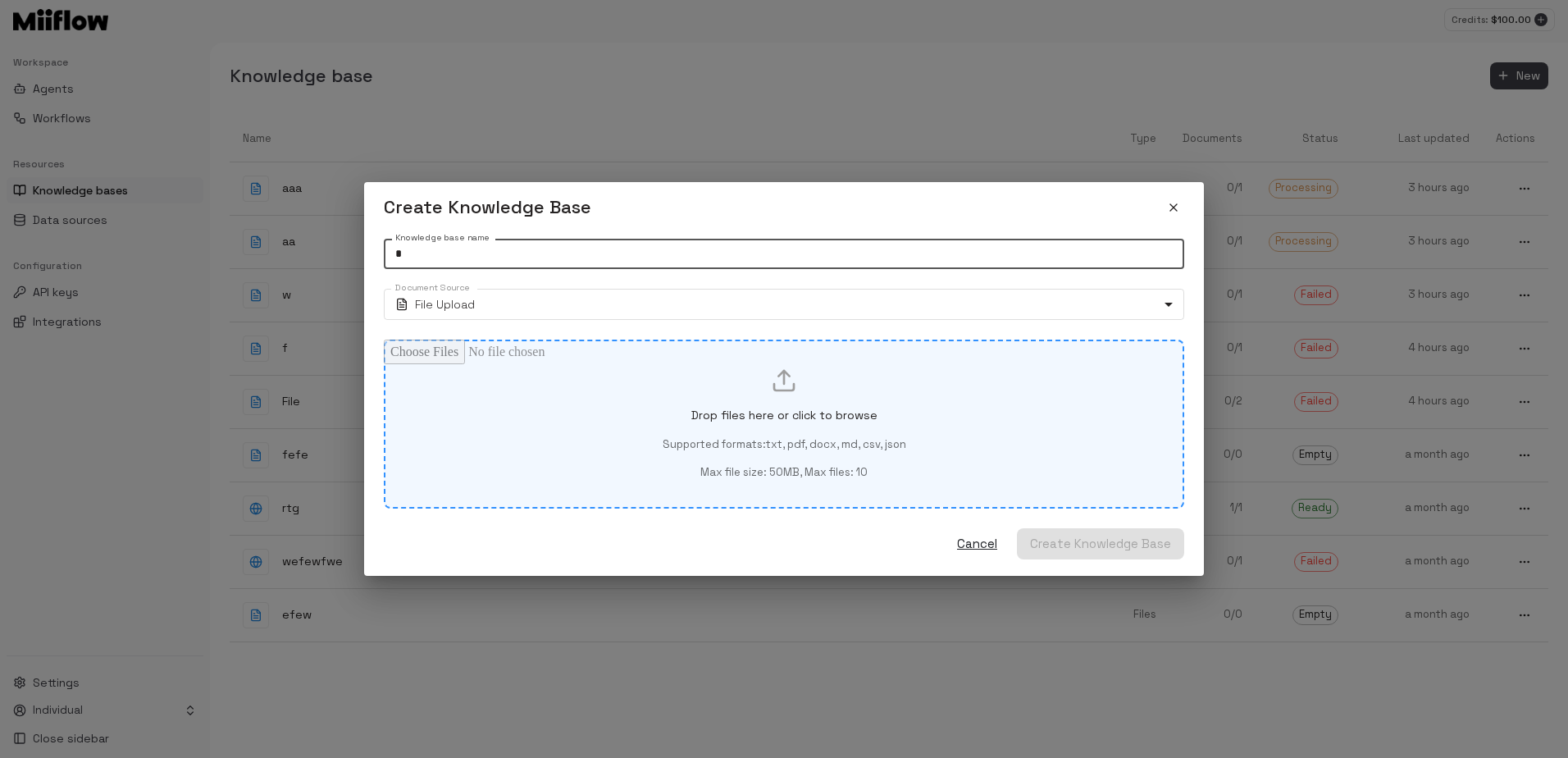
type input "*"
click at [529, 415] on div "Drop files here or click to browse Supported formats: txt, pdf, docx, md, csv, …" at bounding box center [784, 424] width 744 height 113
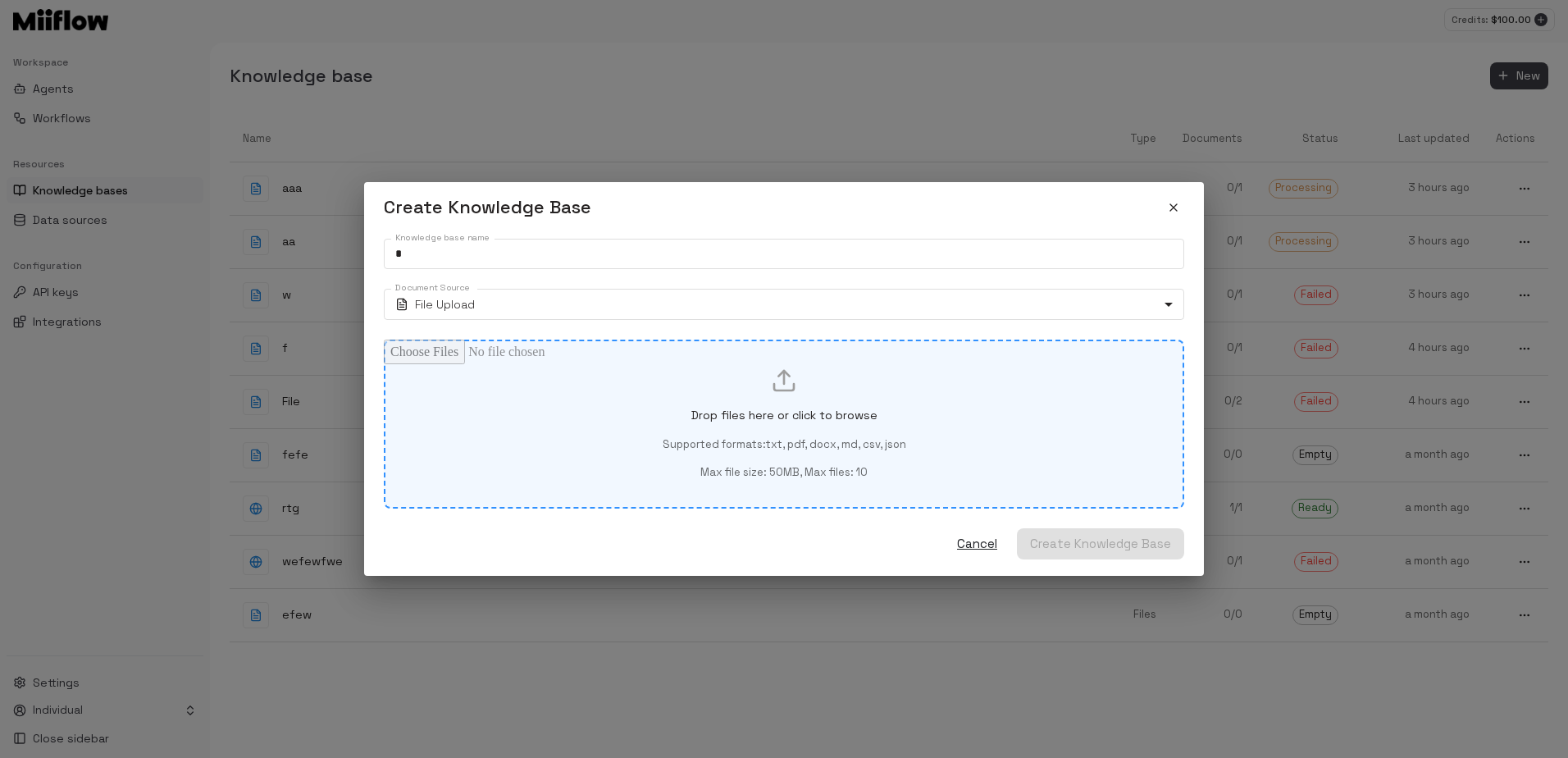
type input "**********"
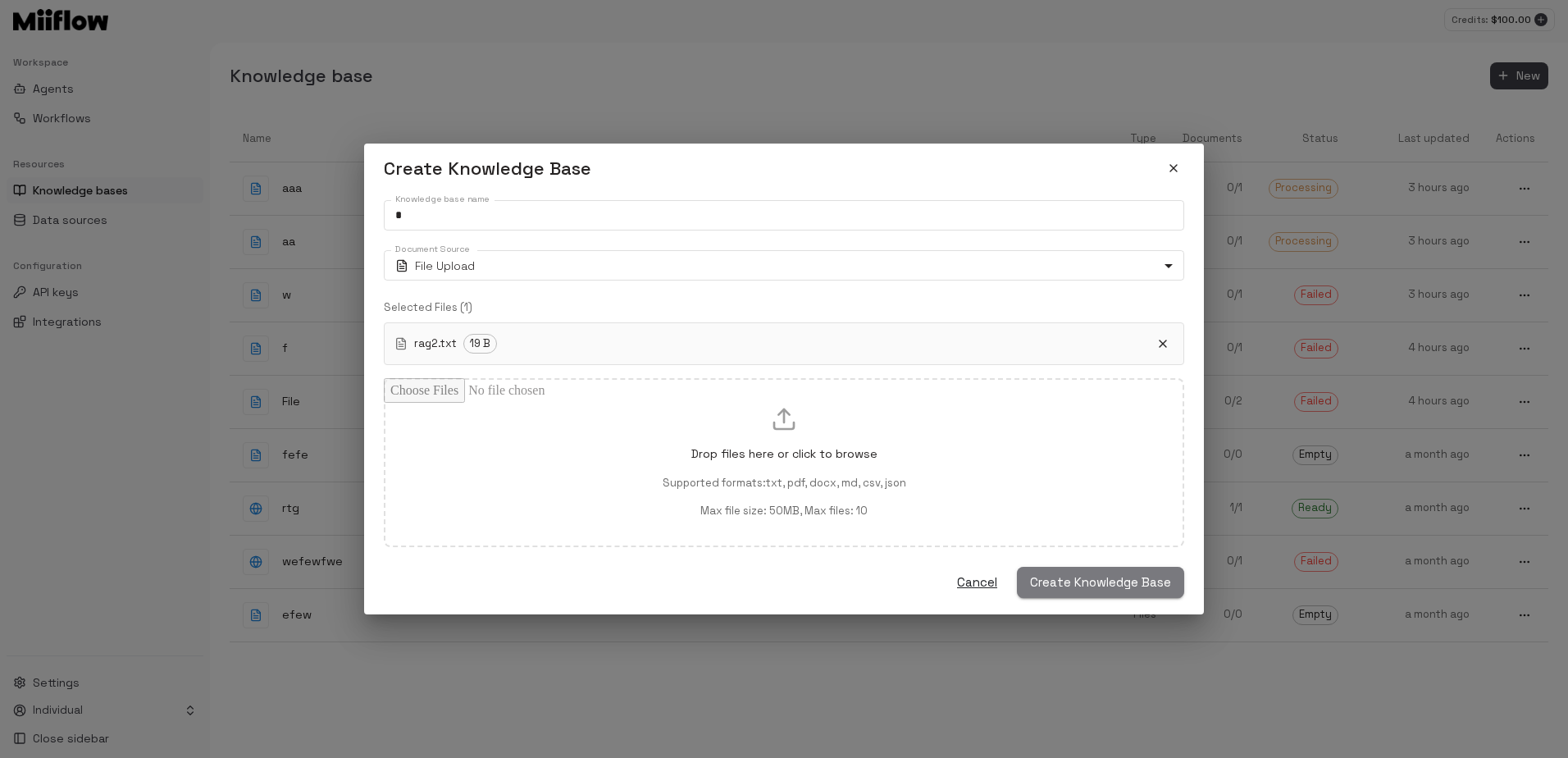
click at [1104, 584] on span "Create Knowledge Base" at bounding box center [1100, 582] width 141 height 21
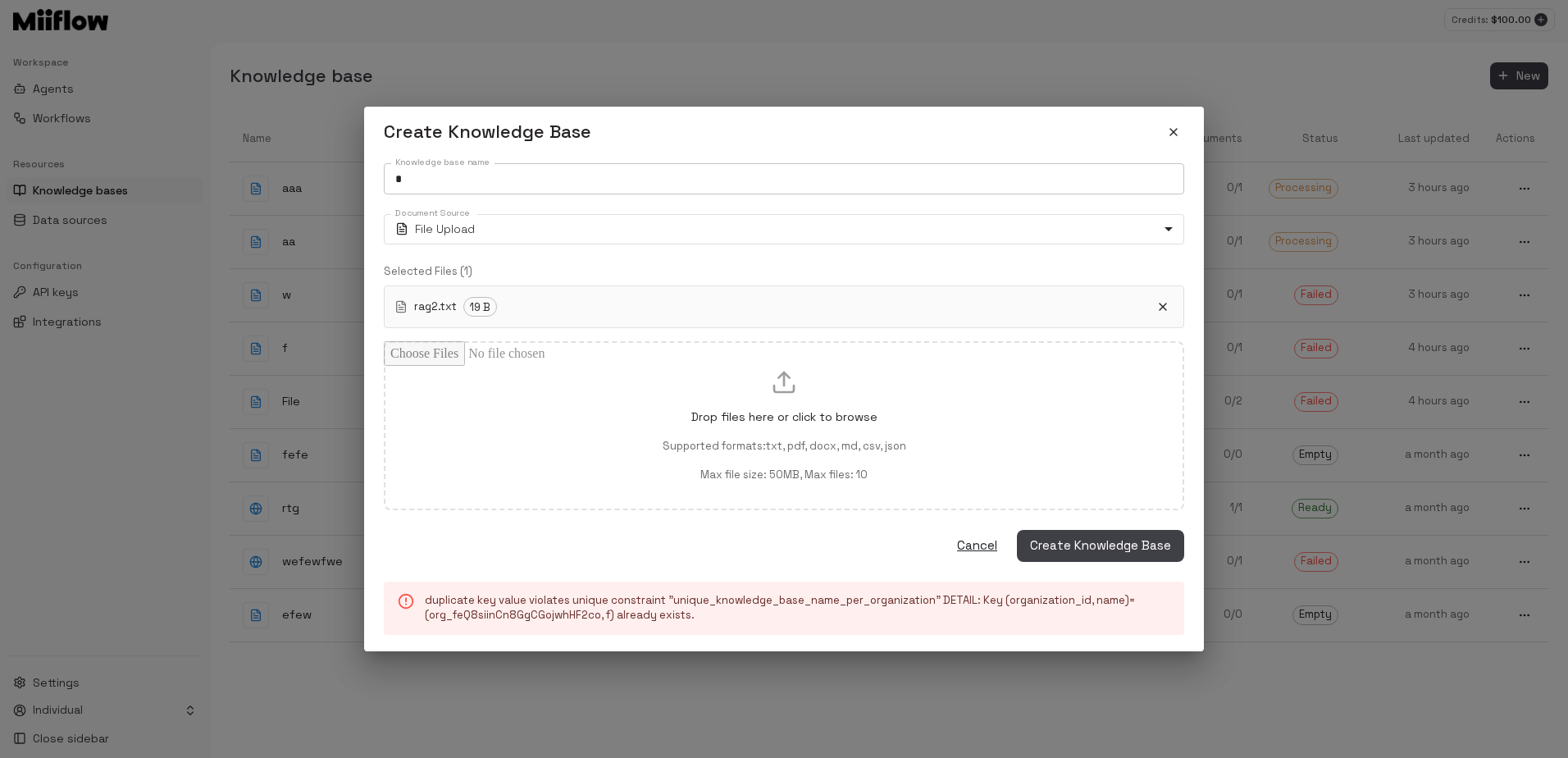
click at [512, 189] on input "*" at bounding box center [784, 179] width 800 height 31
type input "**"
click at [1082, 533] on button "Create Knowledge Base" at bounding box center [1100, 546] width 167 height 32
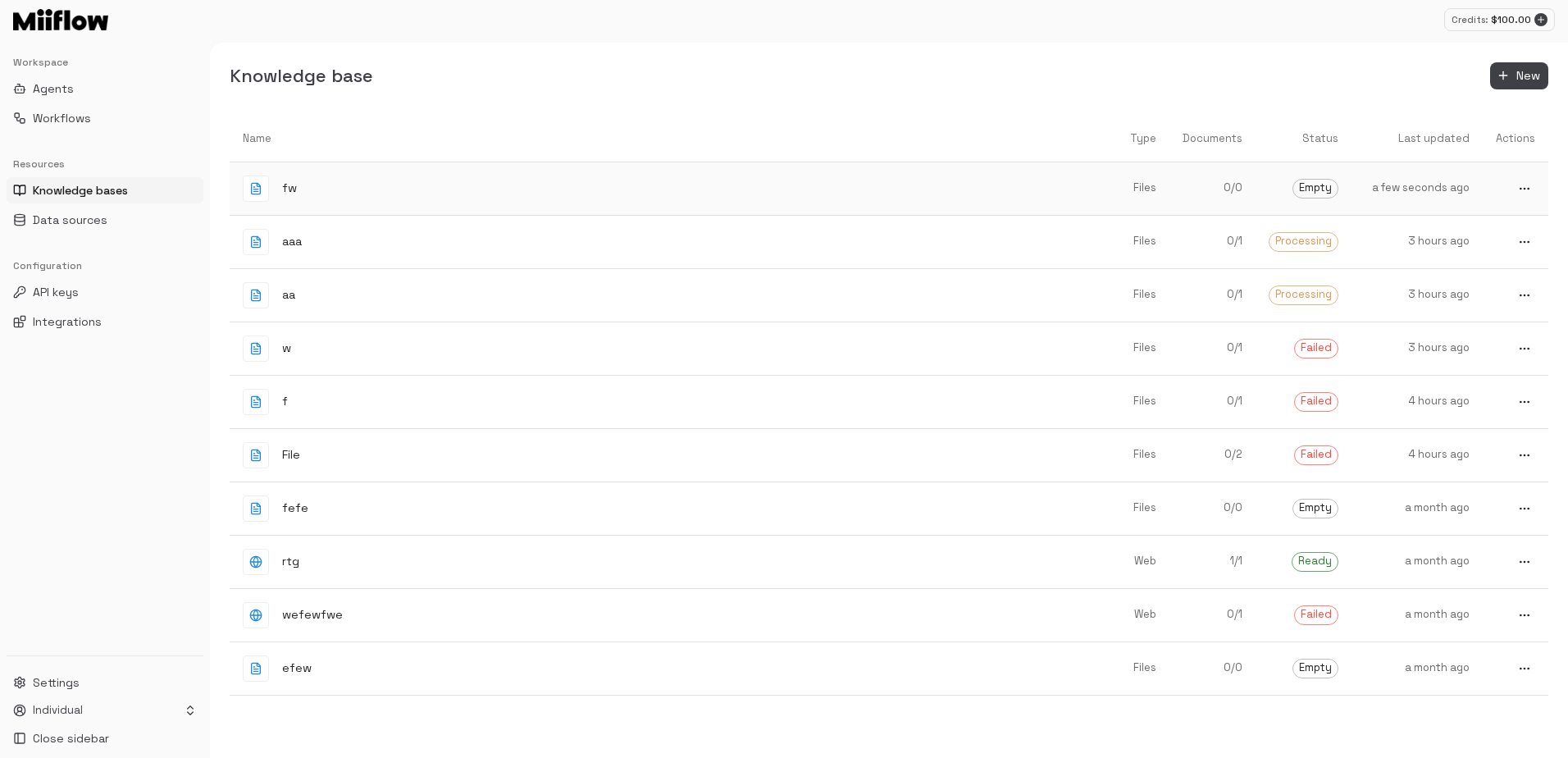
click at [939, 184] on div "fw" at bounding box center [658, 189] width 832 height 26
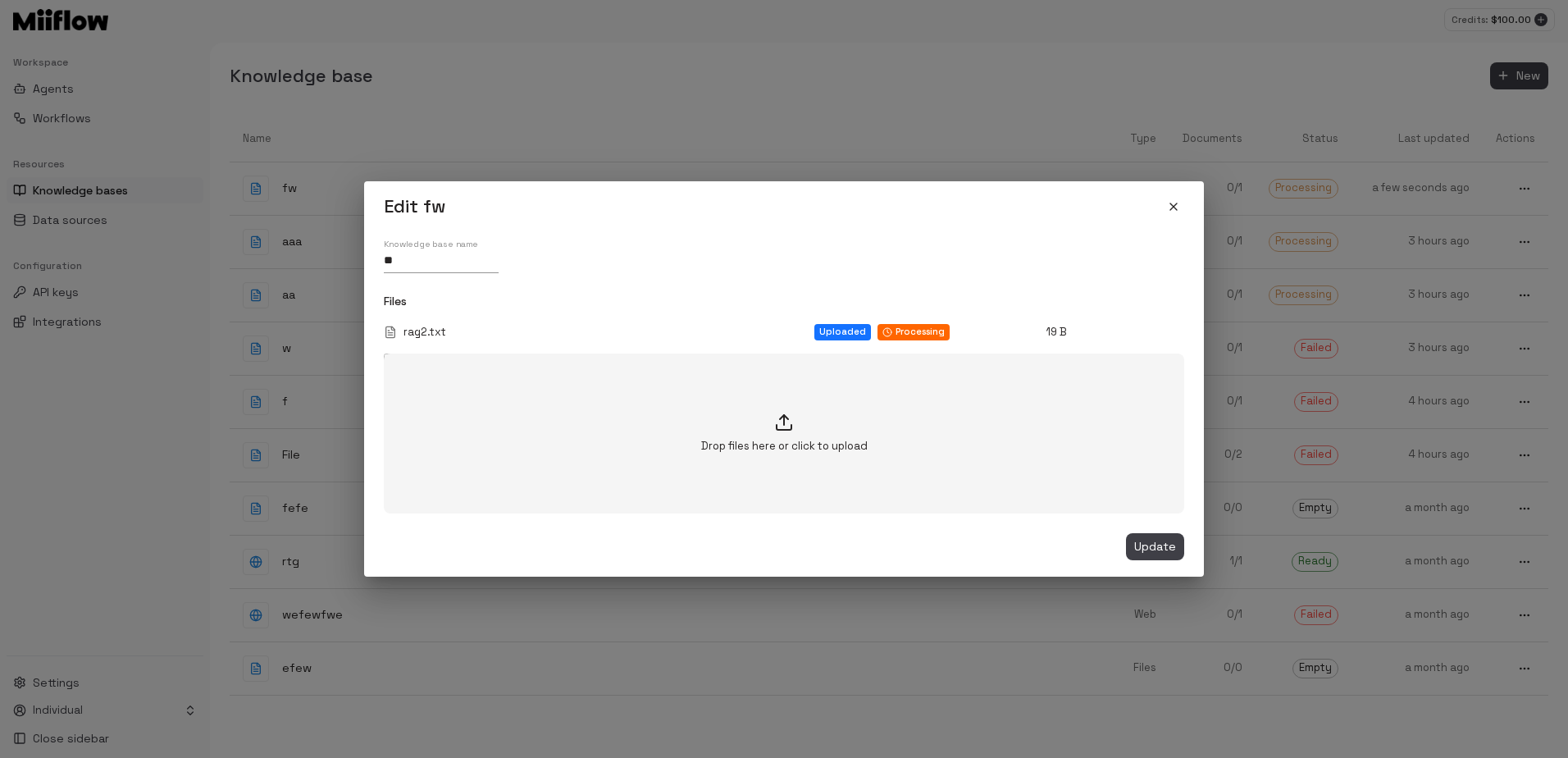
click at [1180, 211] on button "close" at bounding box center [1173, 206] width 21 height 21
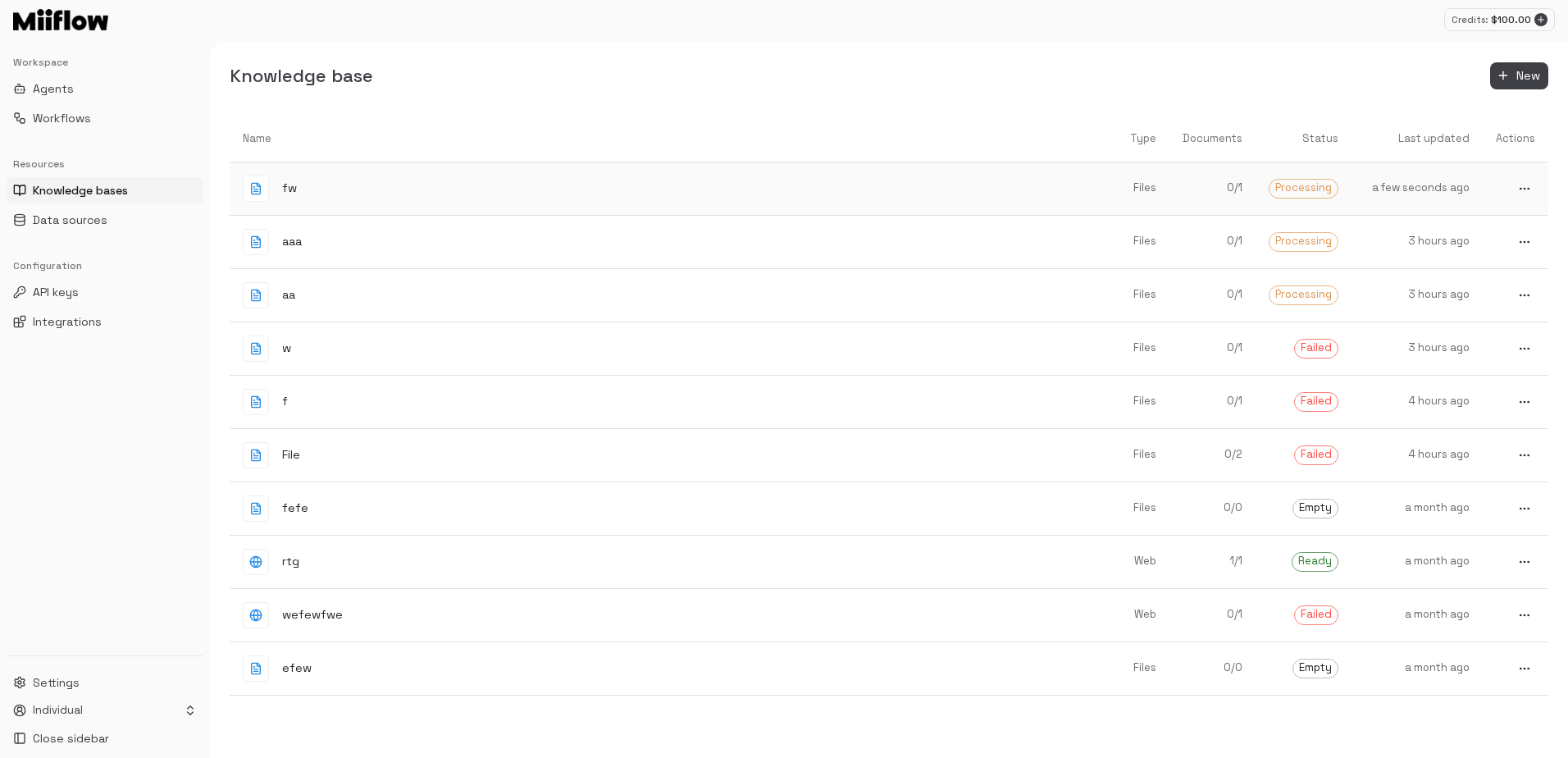
click at [948, 181] on div "fw" at bounding box center [658, 189] width 832 height 26
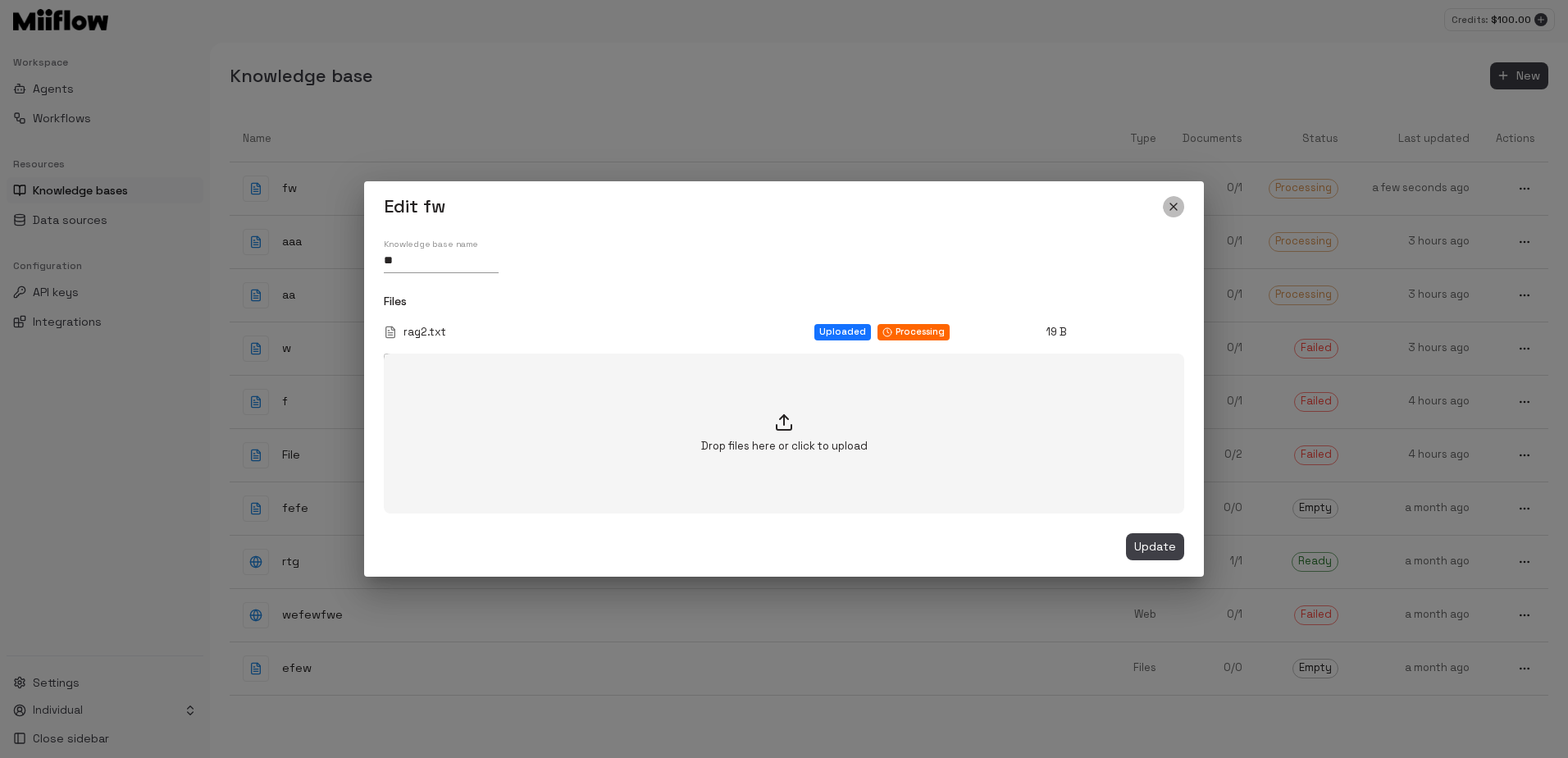
click at [1169, 200] on icon "close" at bounding box center [1173, 206] width 13 height 13
